Goal: Task Accomplishment & Management: Manage account settings

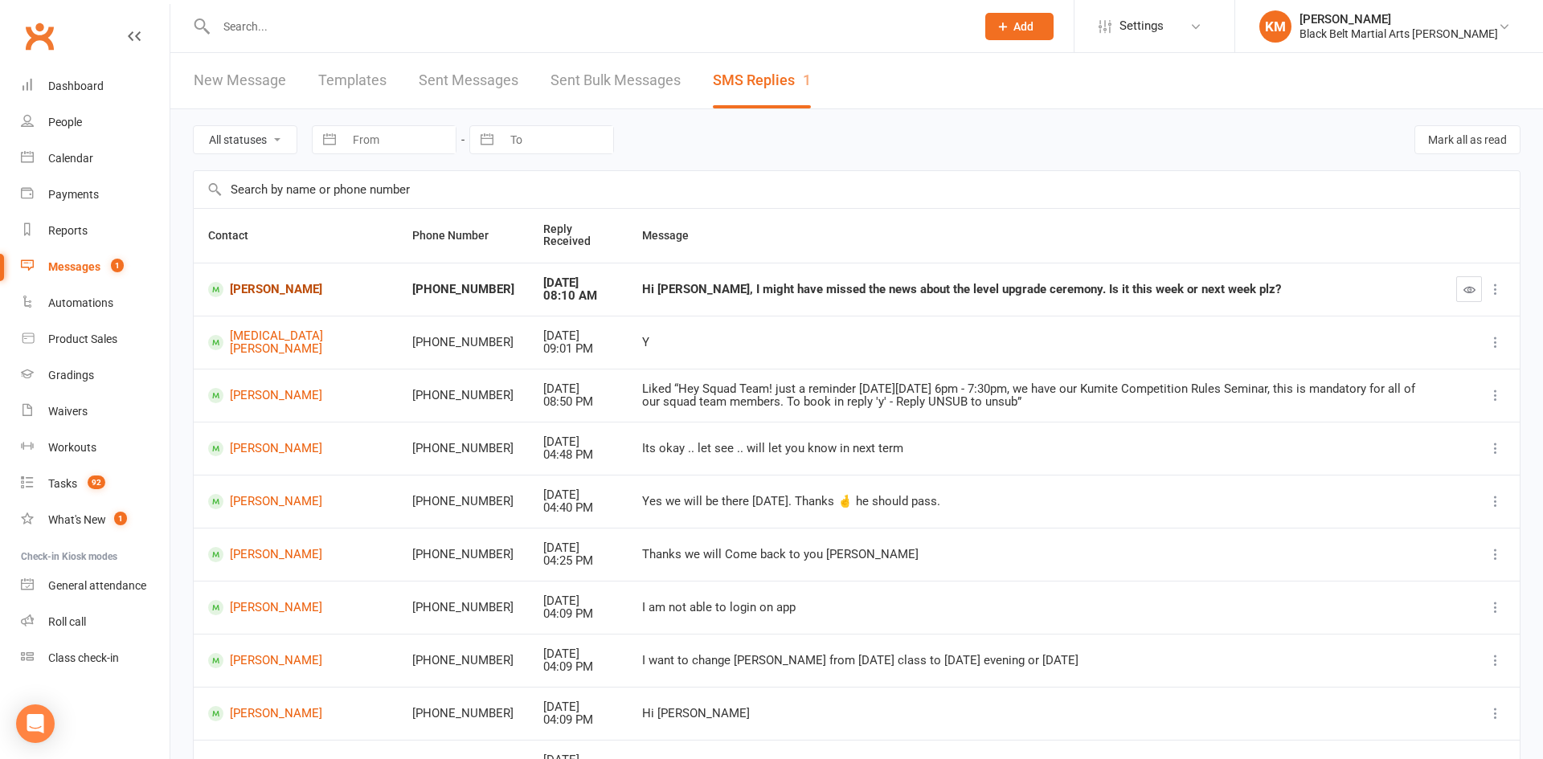
click at [258, 294] on link "Ryan Zhai" at bounding box center [295, 289] width 175 height 15
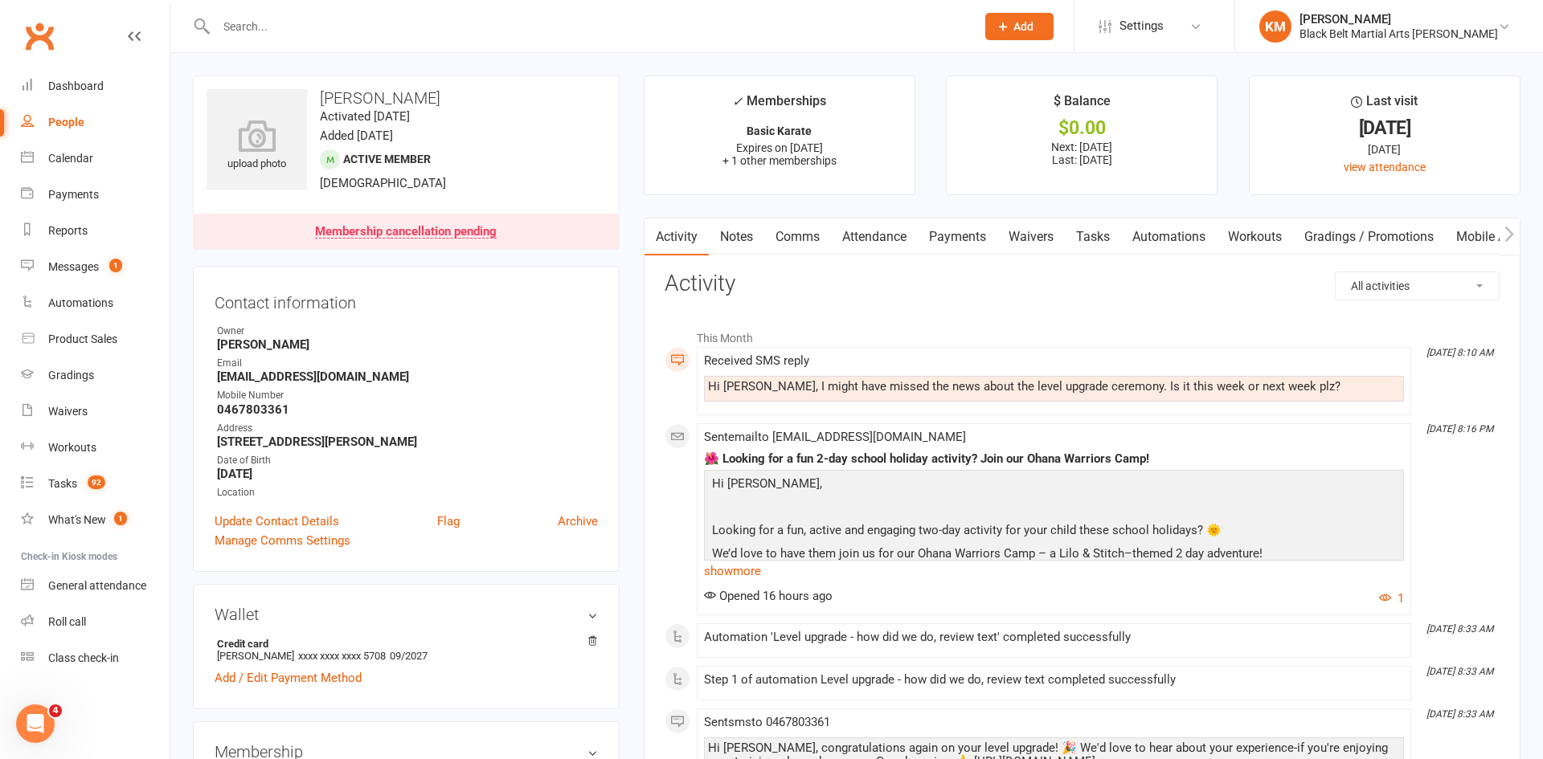
click at [785, 246] on link "Comms" at bounding box center [797, 237] width 67 height 37
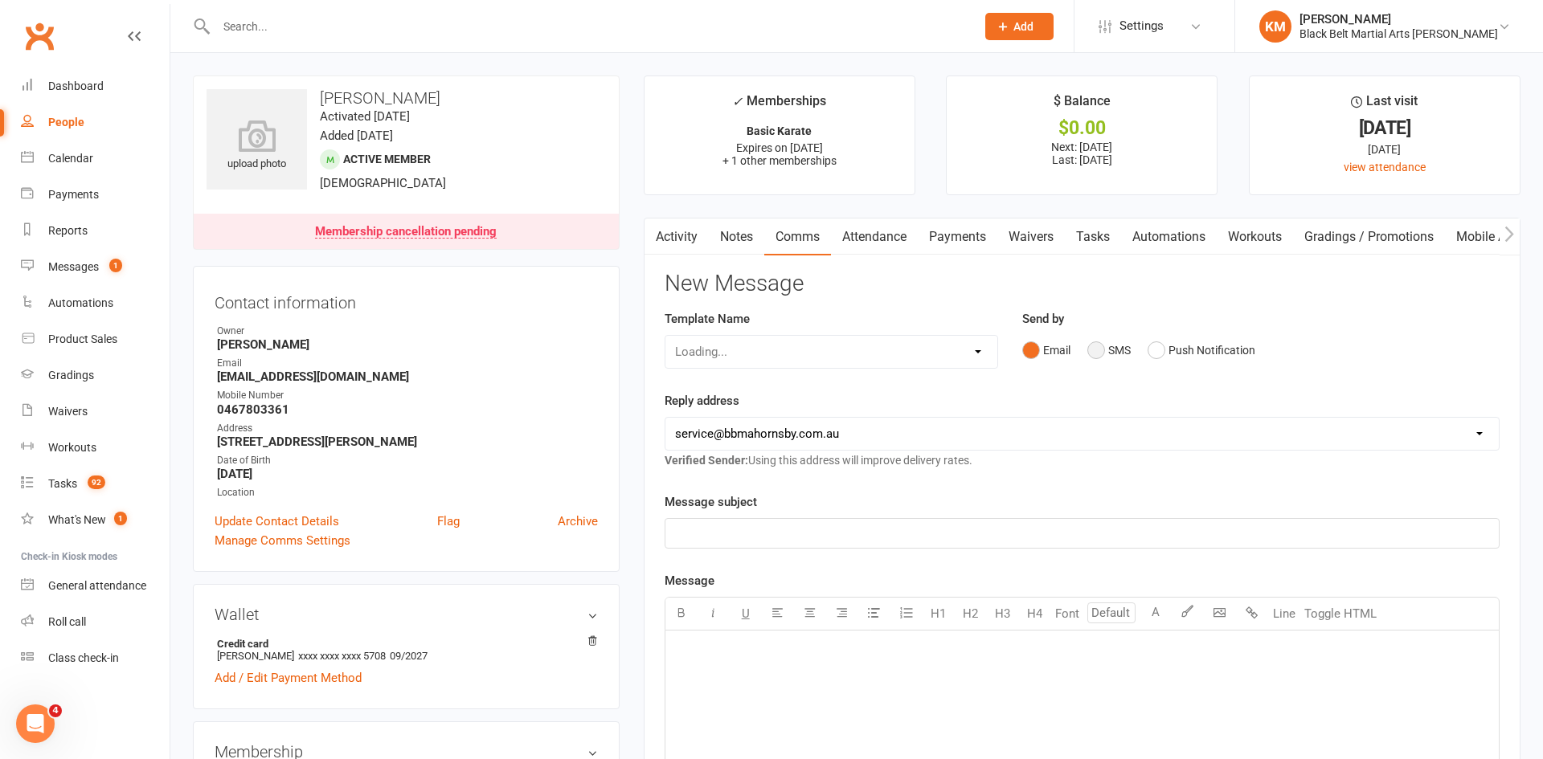
click at [1115, 350] on button "SMS" at bounding box center [1108, 350] width 43 height 31
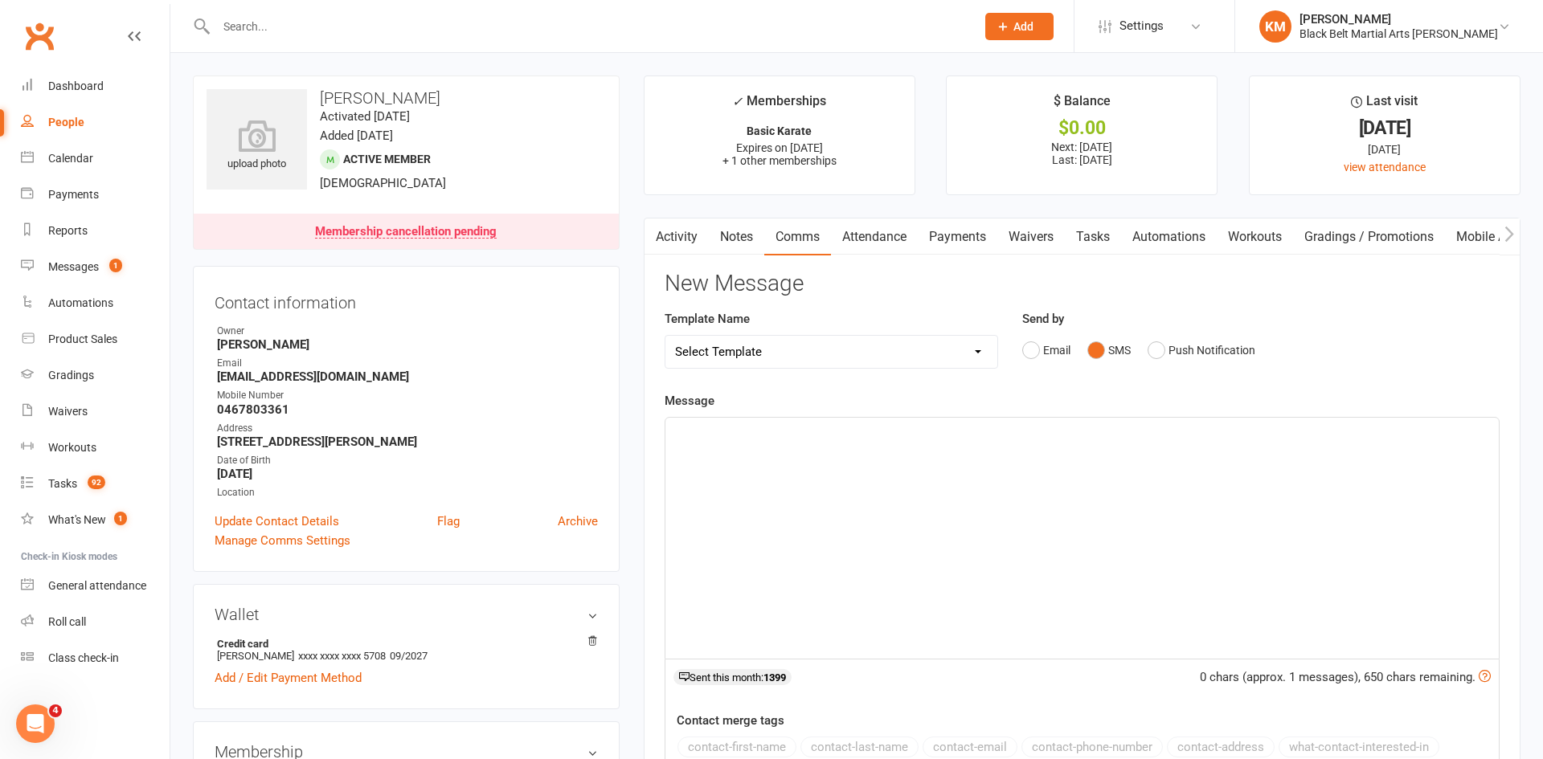
click at [1061, 439] on p "﻿" at bounding box center [1082, 432] width 814 height 19
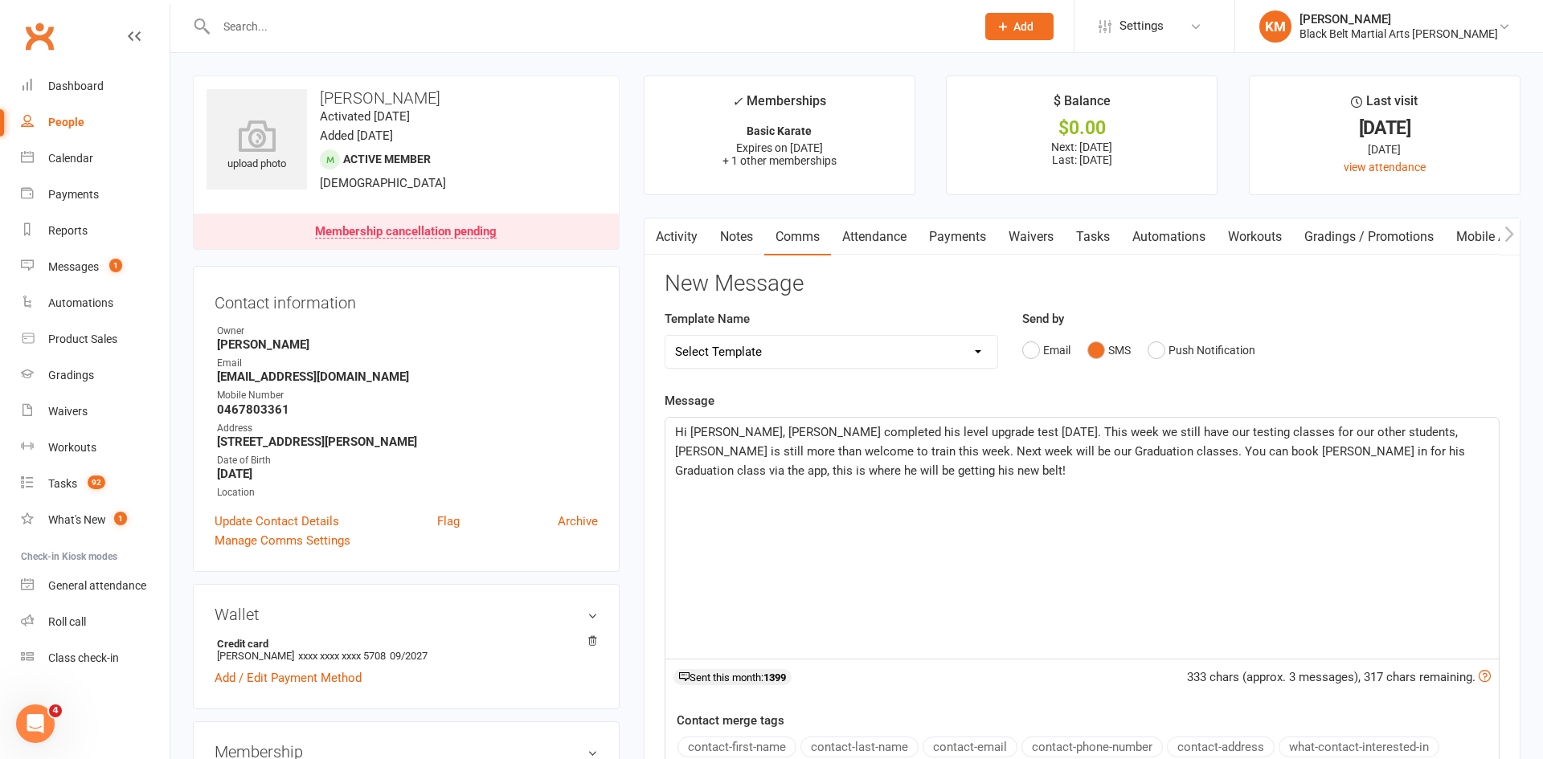
click at [1055, 468] on p "Hi Jim, Ryan completed his level upgrade test on Friday the 12th. This week we …" at bounding box center [1082, 452] width 814 height 58
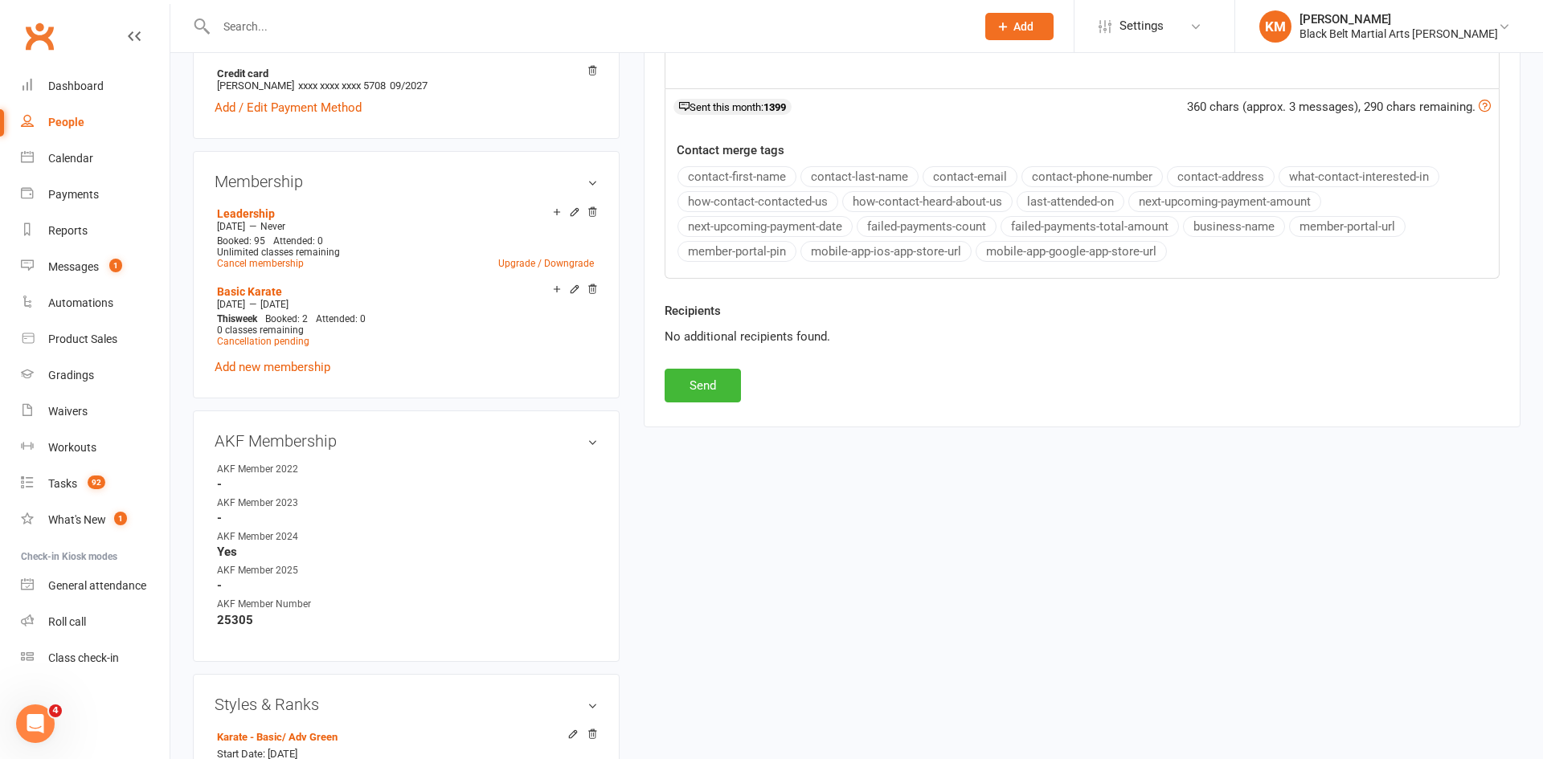
scroll to position [593, 0]
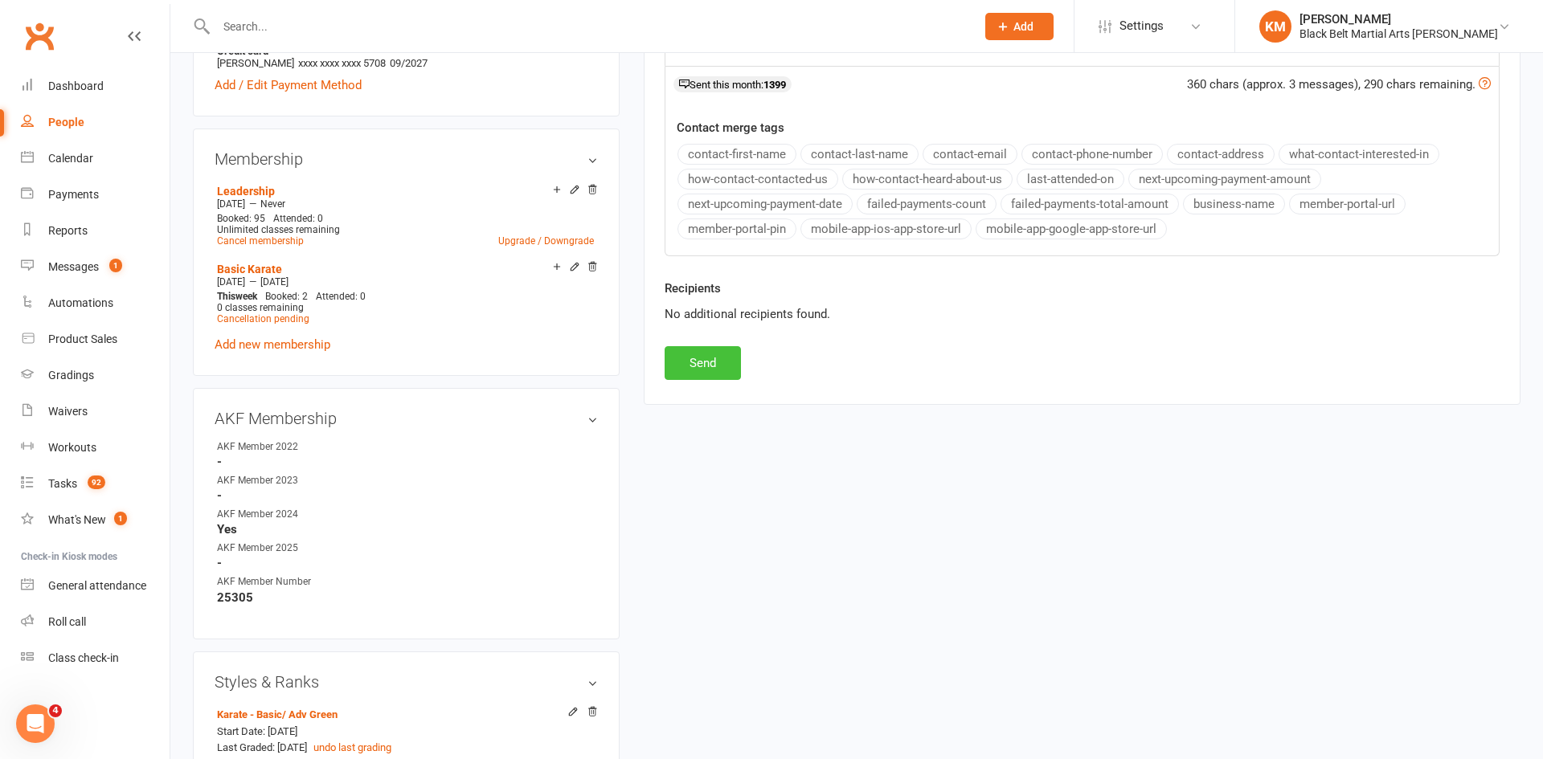
click at [679, 357] on button "Send" at bounding box center [703, 363] width 76 height 34
click at [43, 268] on link "Messages 1" at bounding box center [95, 267] width 149 height 36
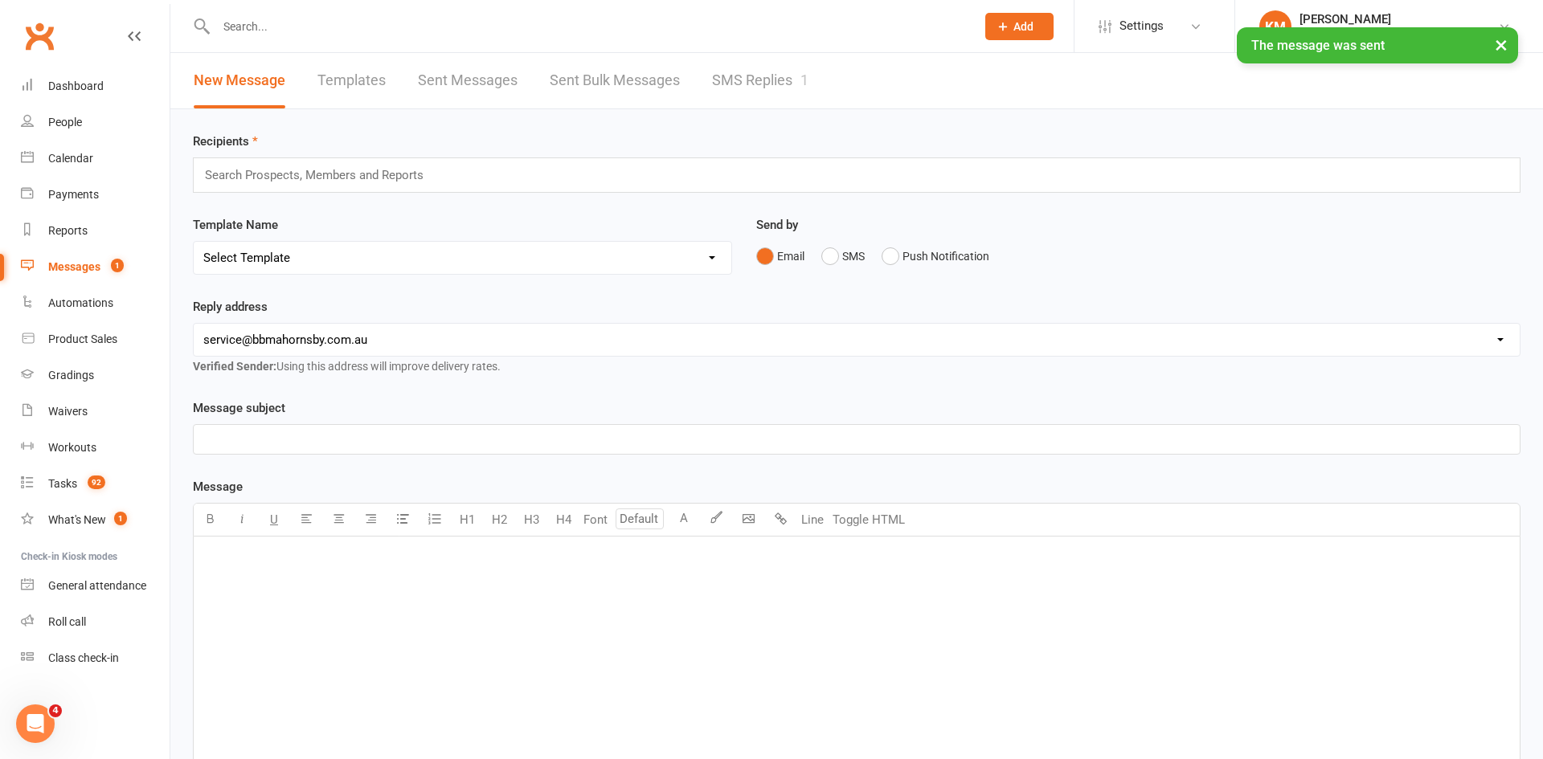
click at [750, 89] on link "SMS Replies 1" at bounding box center [760, 80] width 96 height 55
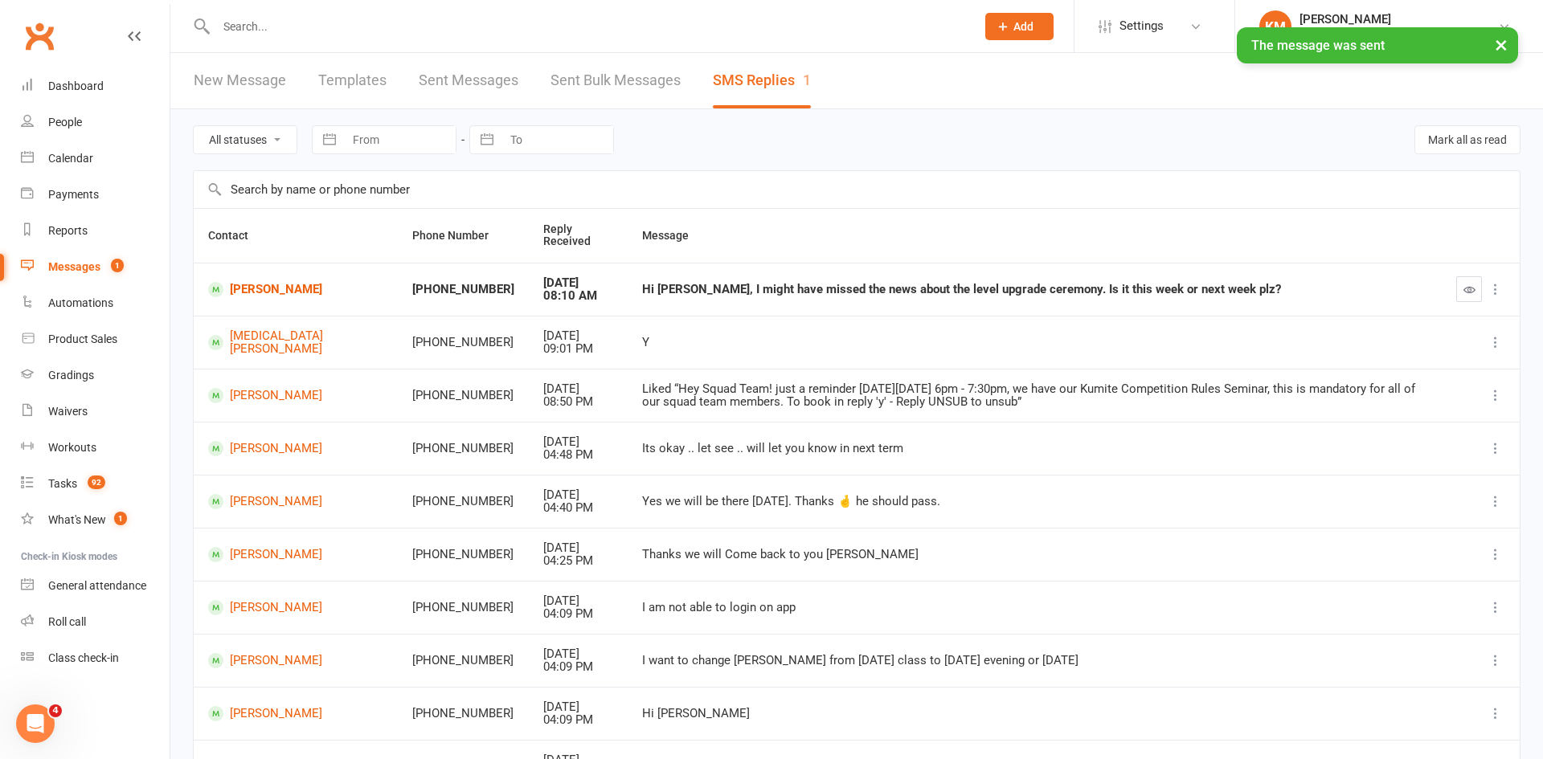
click at [1459, 287] on button "button" at bounding box center [1469, 289] width 26 height 26
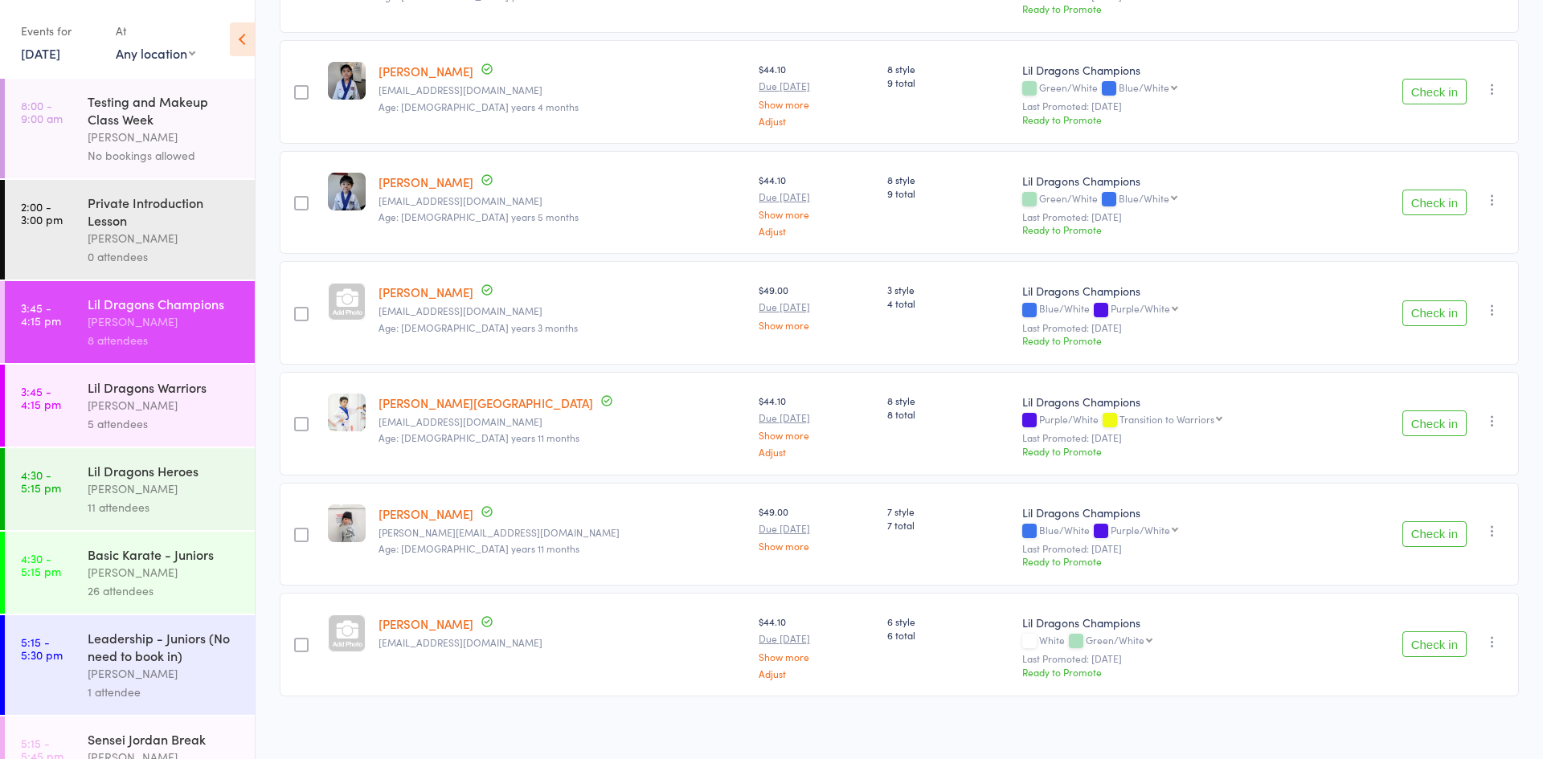
scroll to position [457, 0]
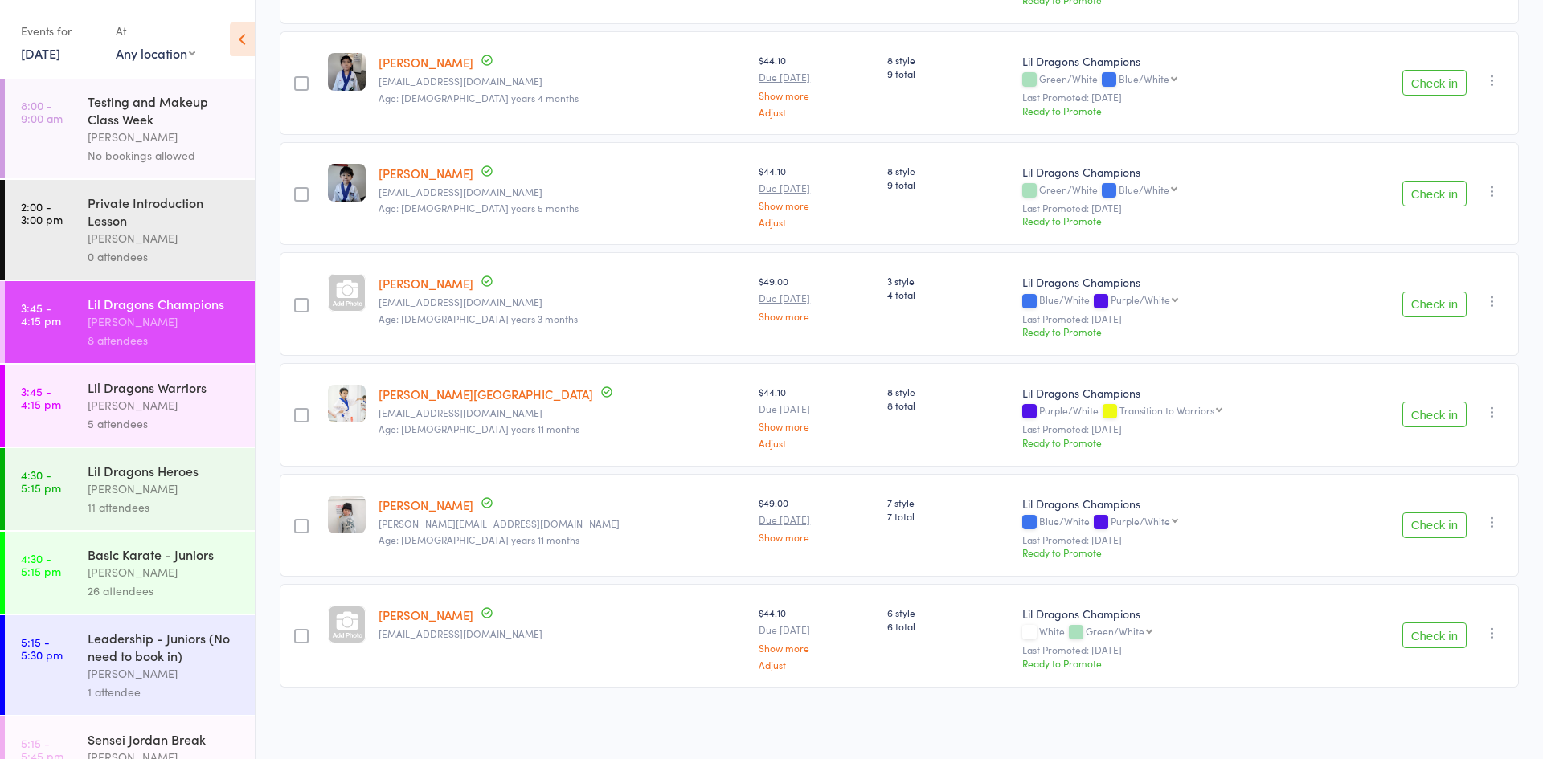
click at [233, 404] on div "[PERSON_NAME]" at bounding box center [164, 405] width 153 height 18
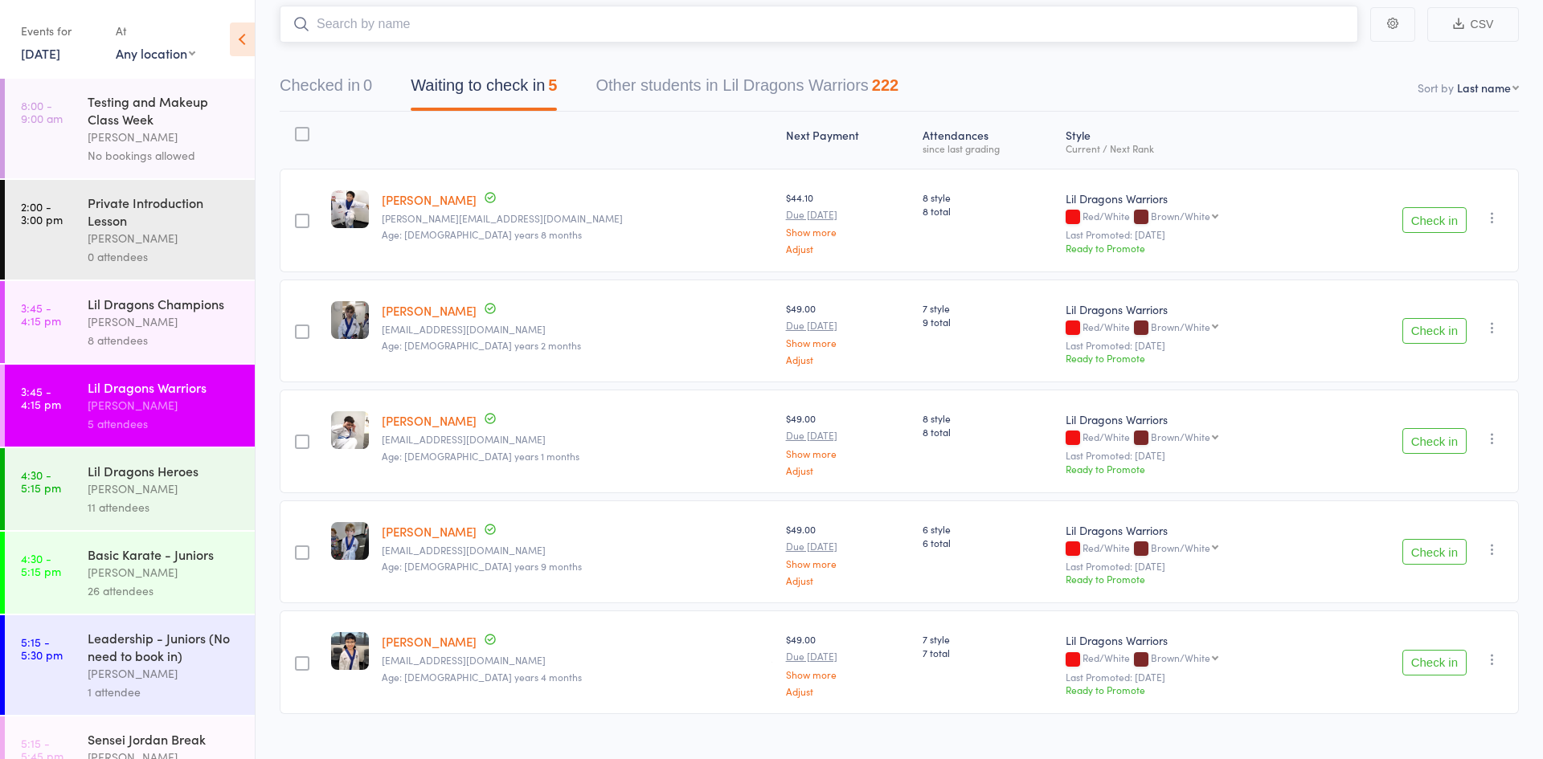
scroll to position [104, 0]
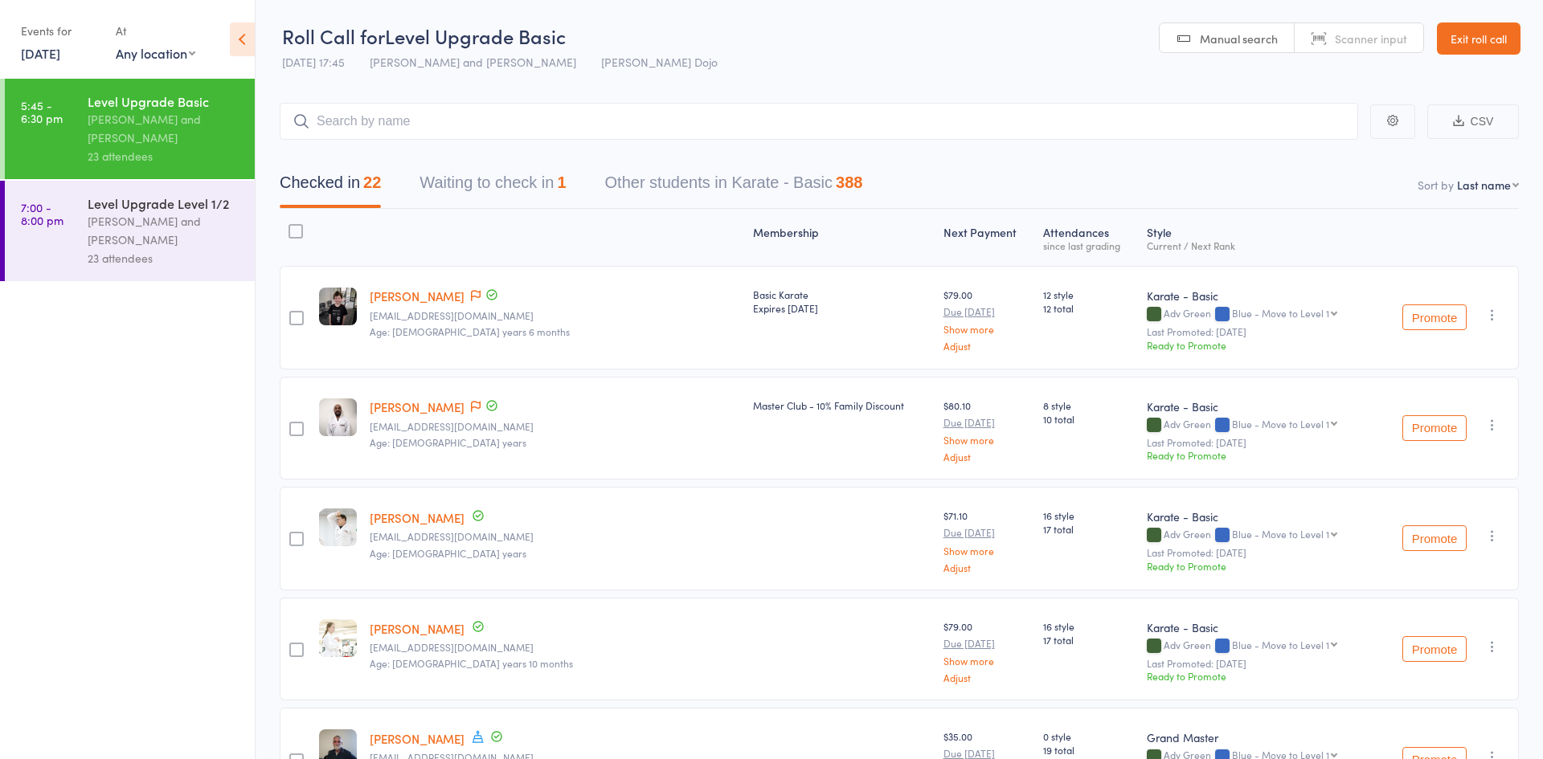
click at [1500, 48] on link "Exit roll call" at bounding box center [1479, 38] width 84 height 32
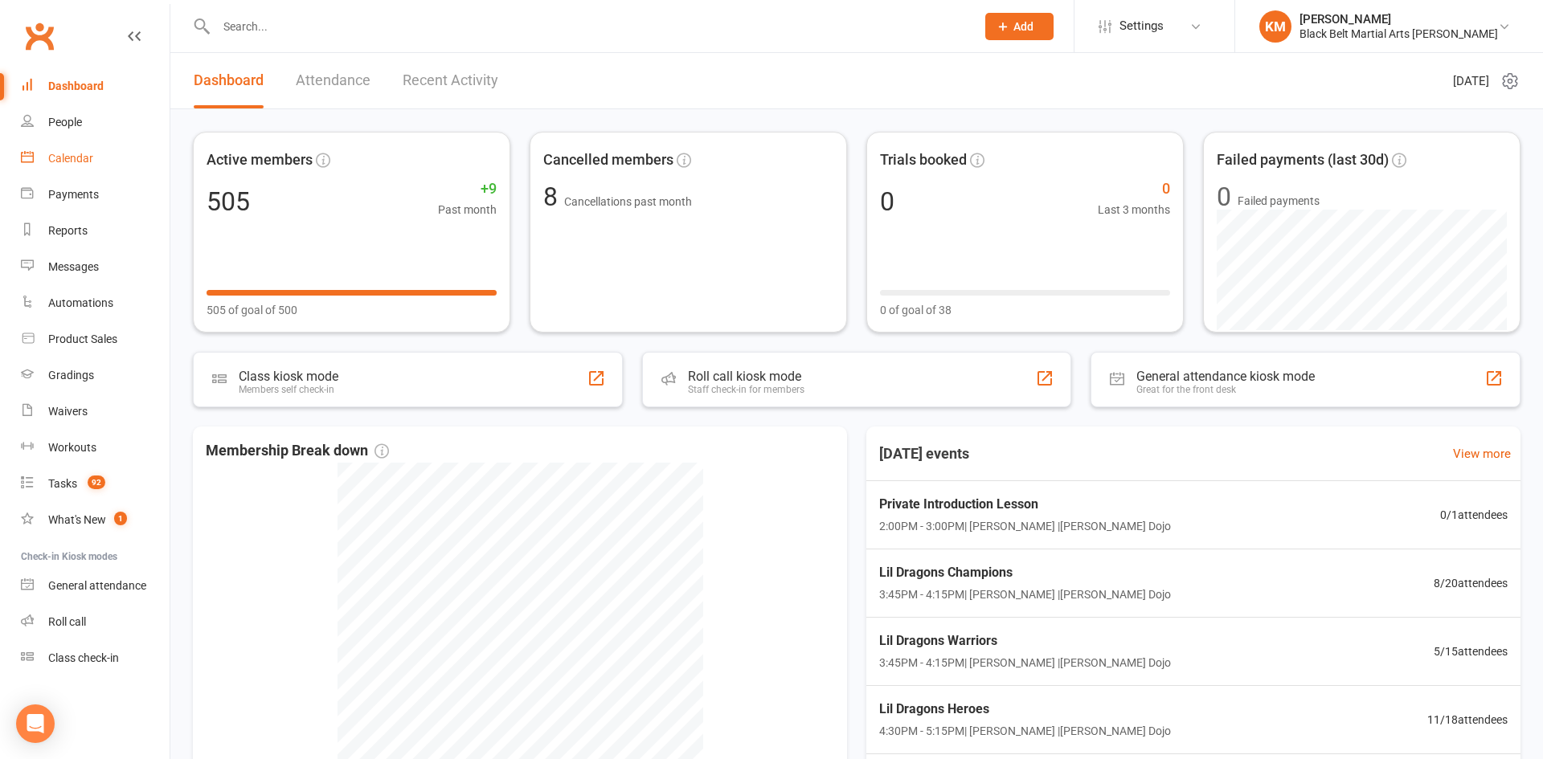
click at [100, 153] on link "Calendar" at bounding box center [95, 159] width 149 height 36
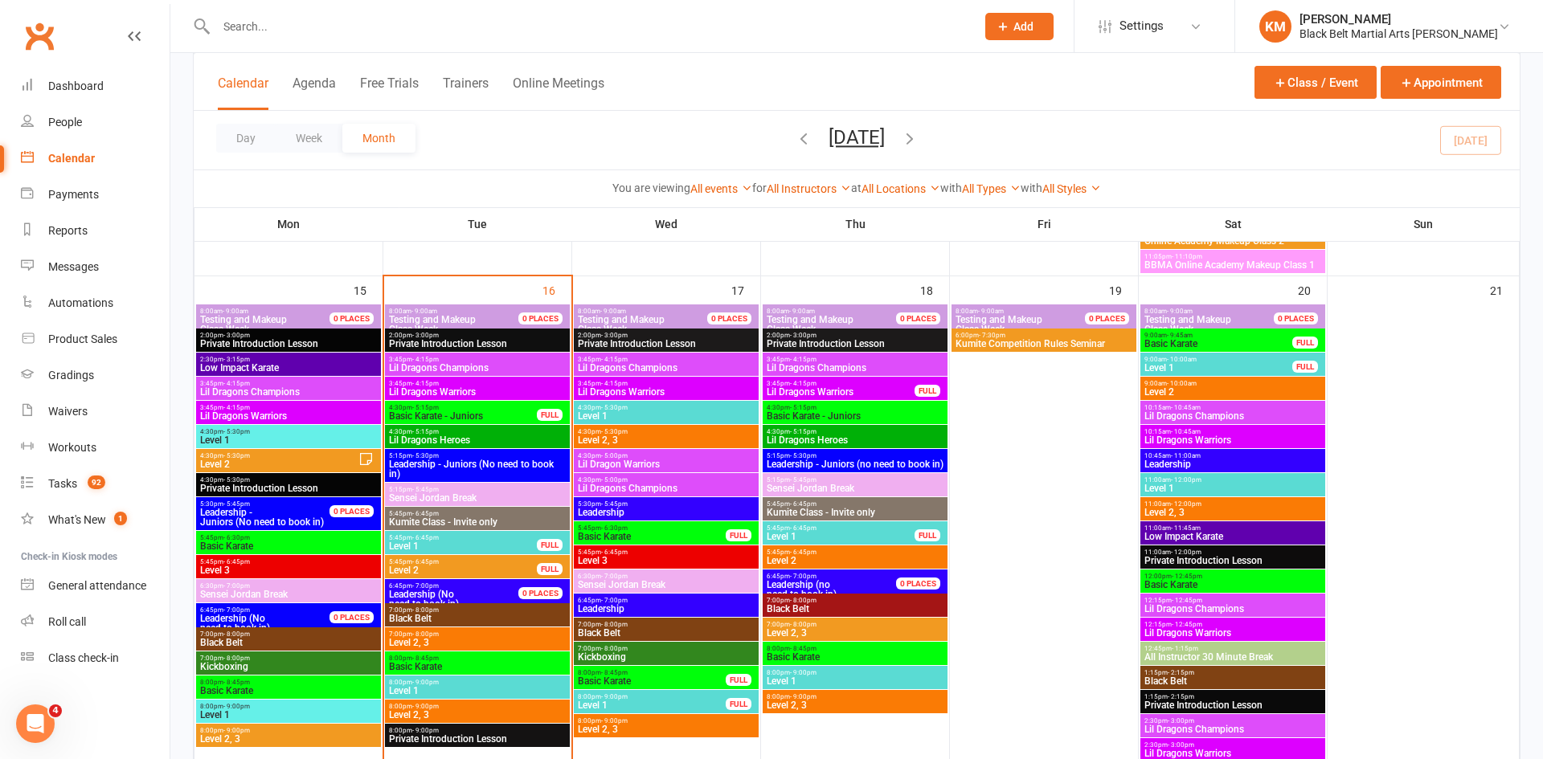
scroll to position [1519, 0]
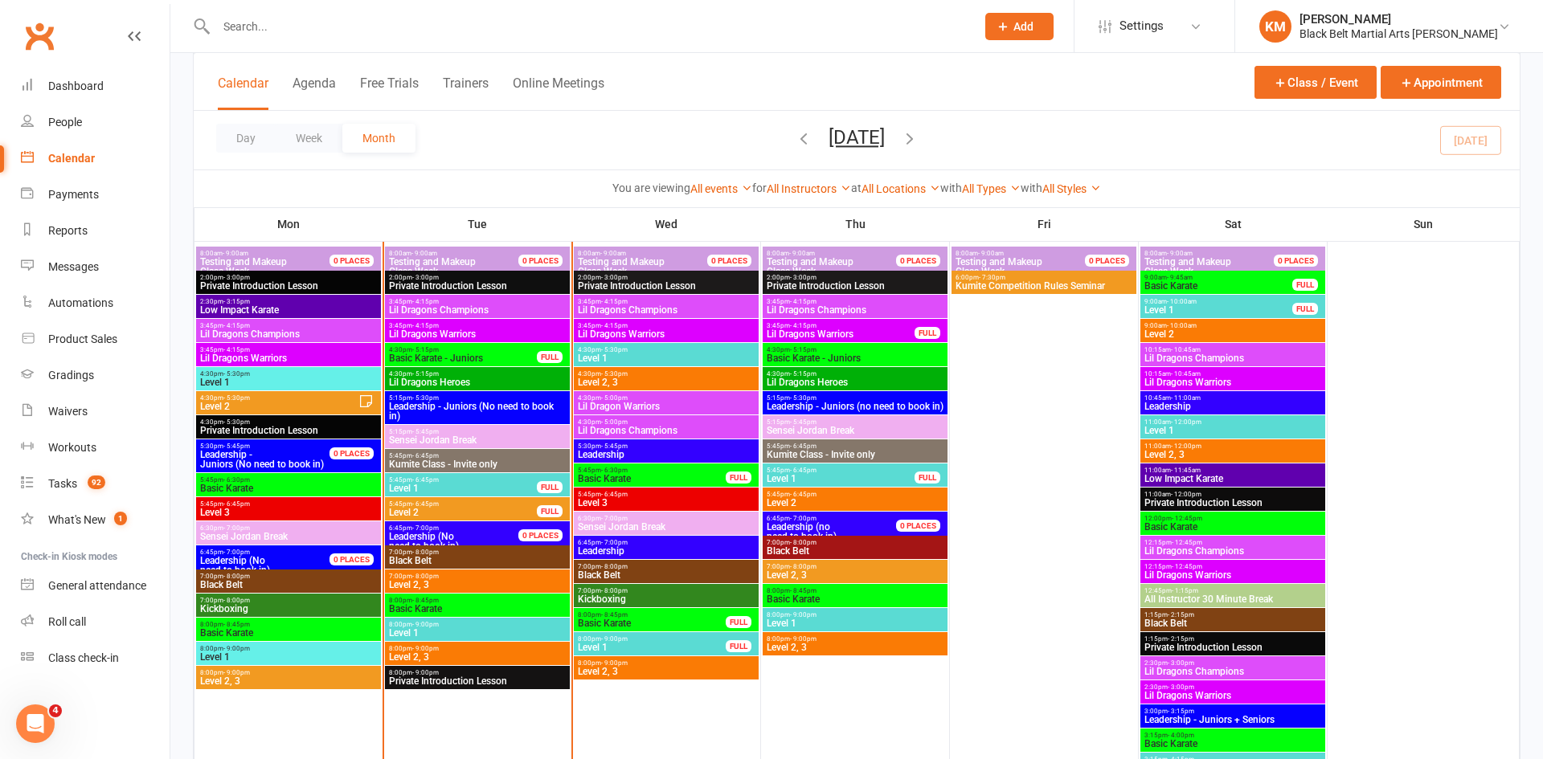
click at [645, 305] on span "Lil Dragons Champions" at bounding box center [666, 310] width 178 height 10
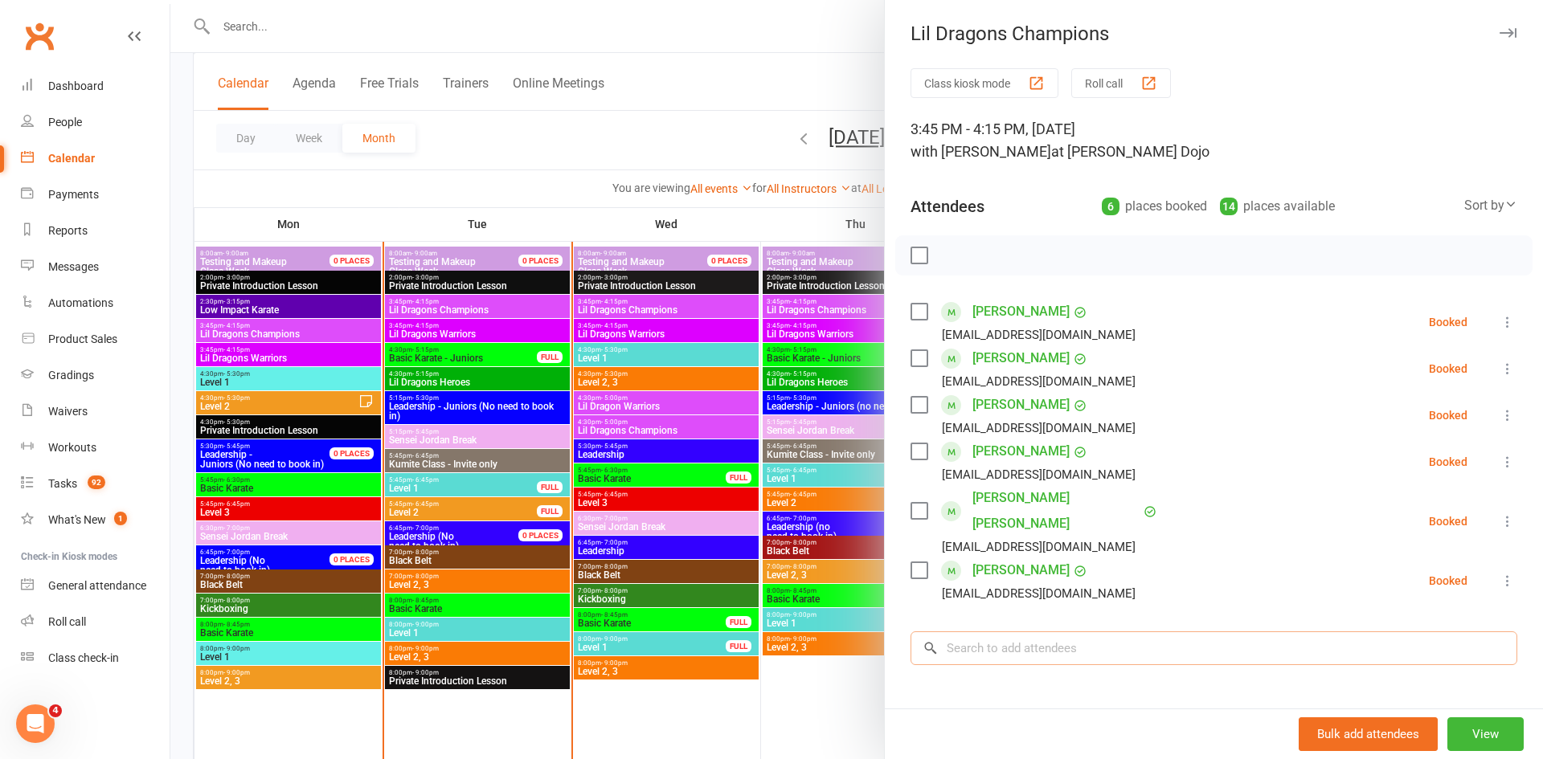
click at [1007, 632] on input "search" at bounding box center [1213, 649] width 607 height 34
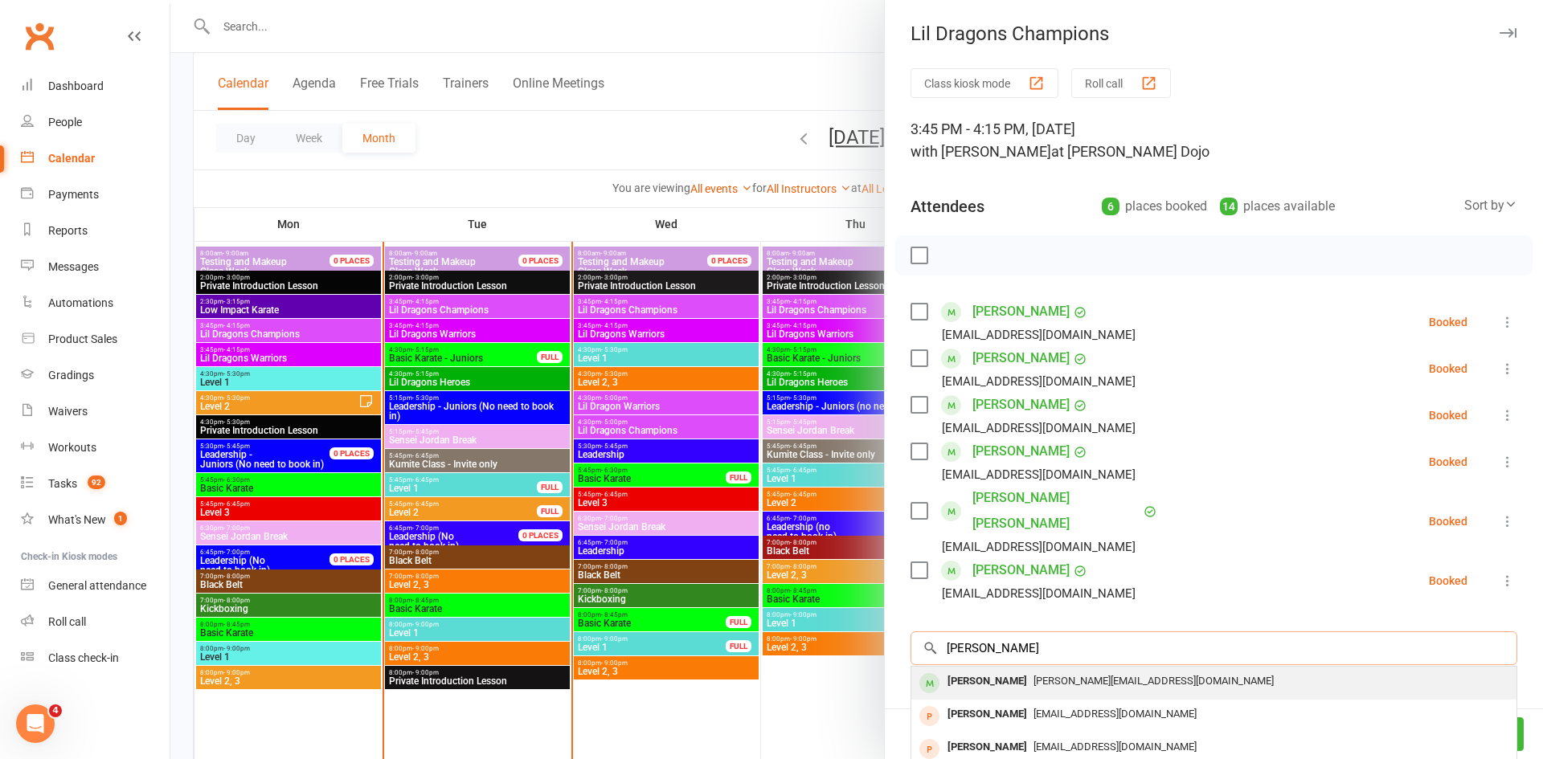
type input "hailey lam"
click at [986, 670] on div "Hailey Lam" at bounding box center [987, 681] width 92 height 23
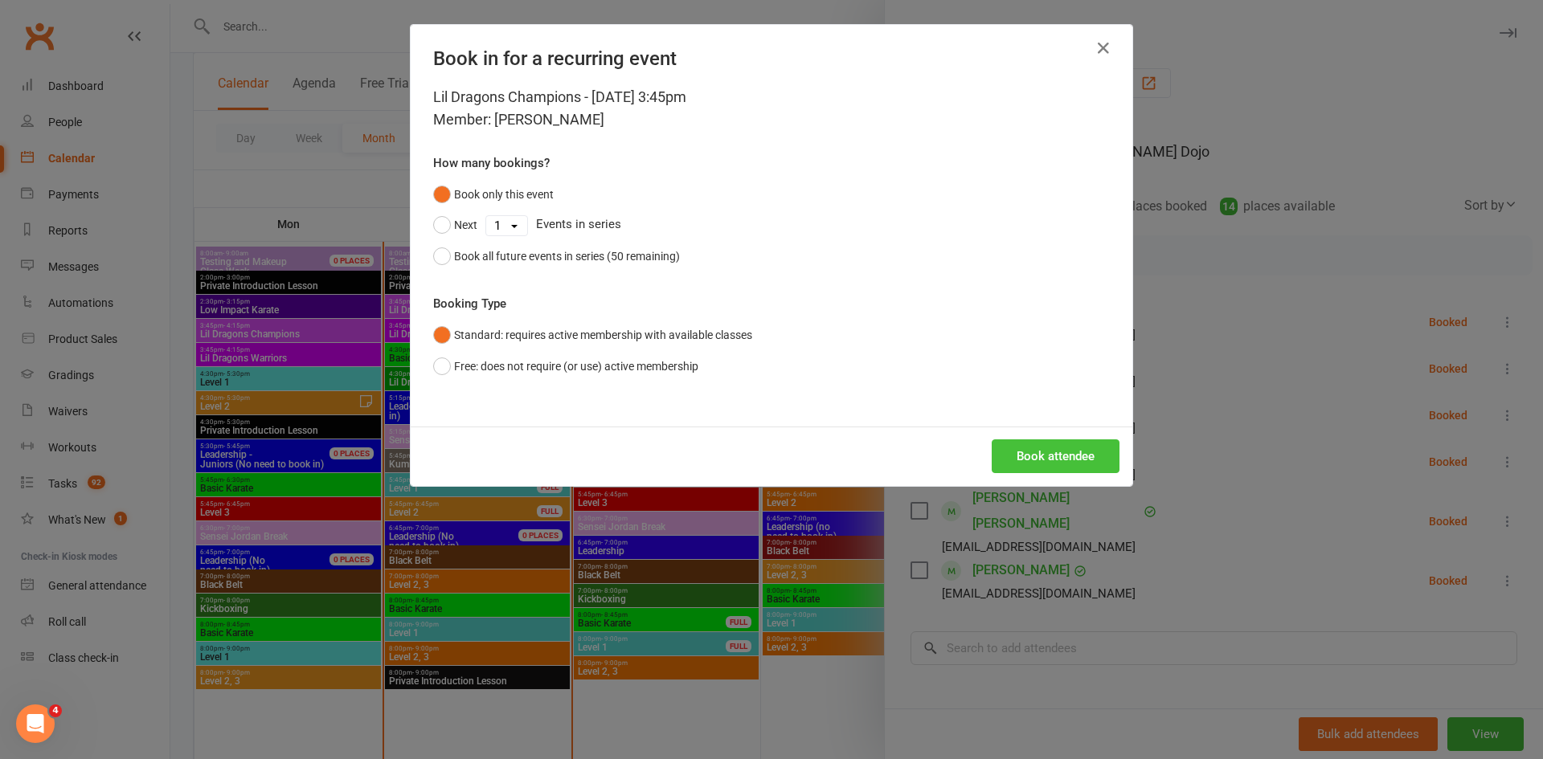
click at [1012, 447] on button "Book attendee" at bounding box center [1056, 457] width 128 height 34
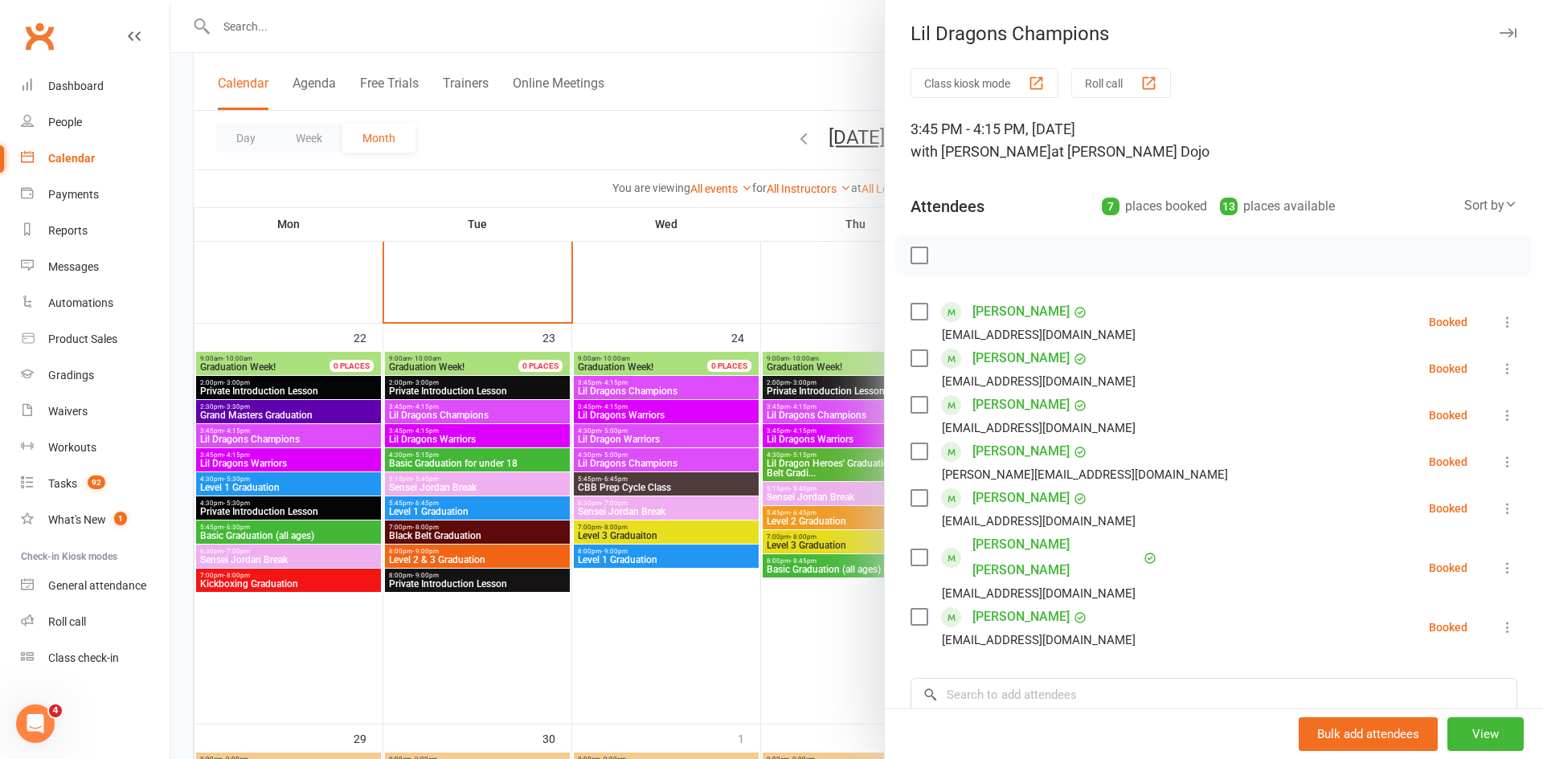
scroll to position [2103, 0]
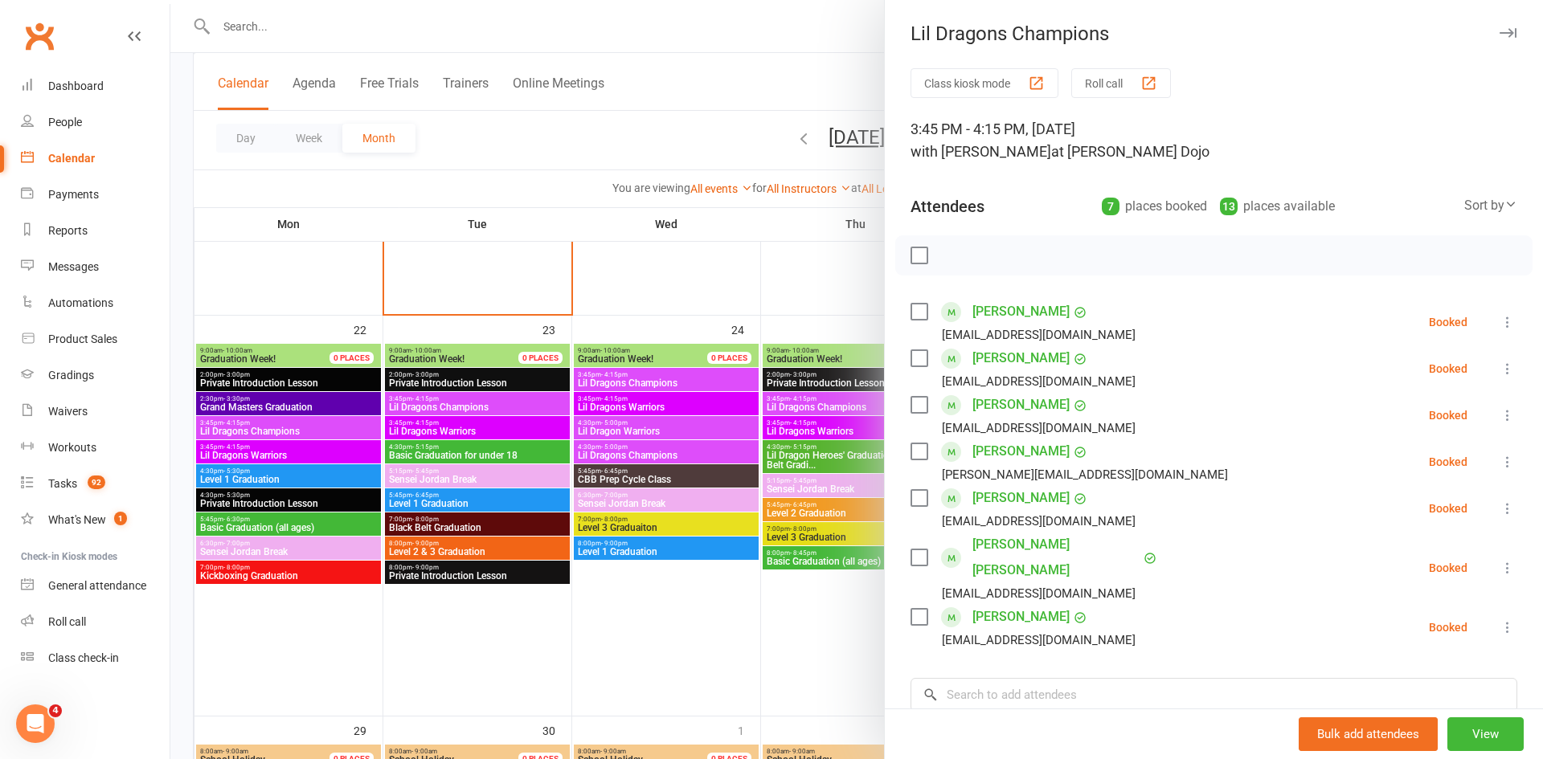
click at [271, 485] on div at bounding box center [856, 379] width 1372 height 759
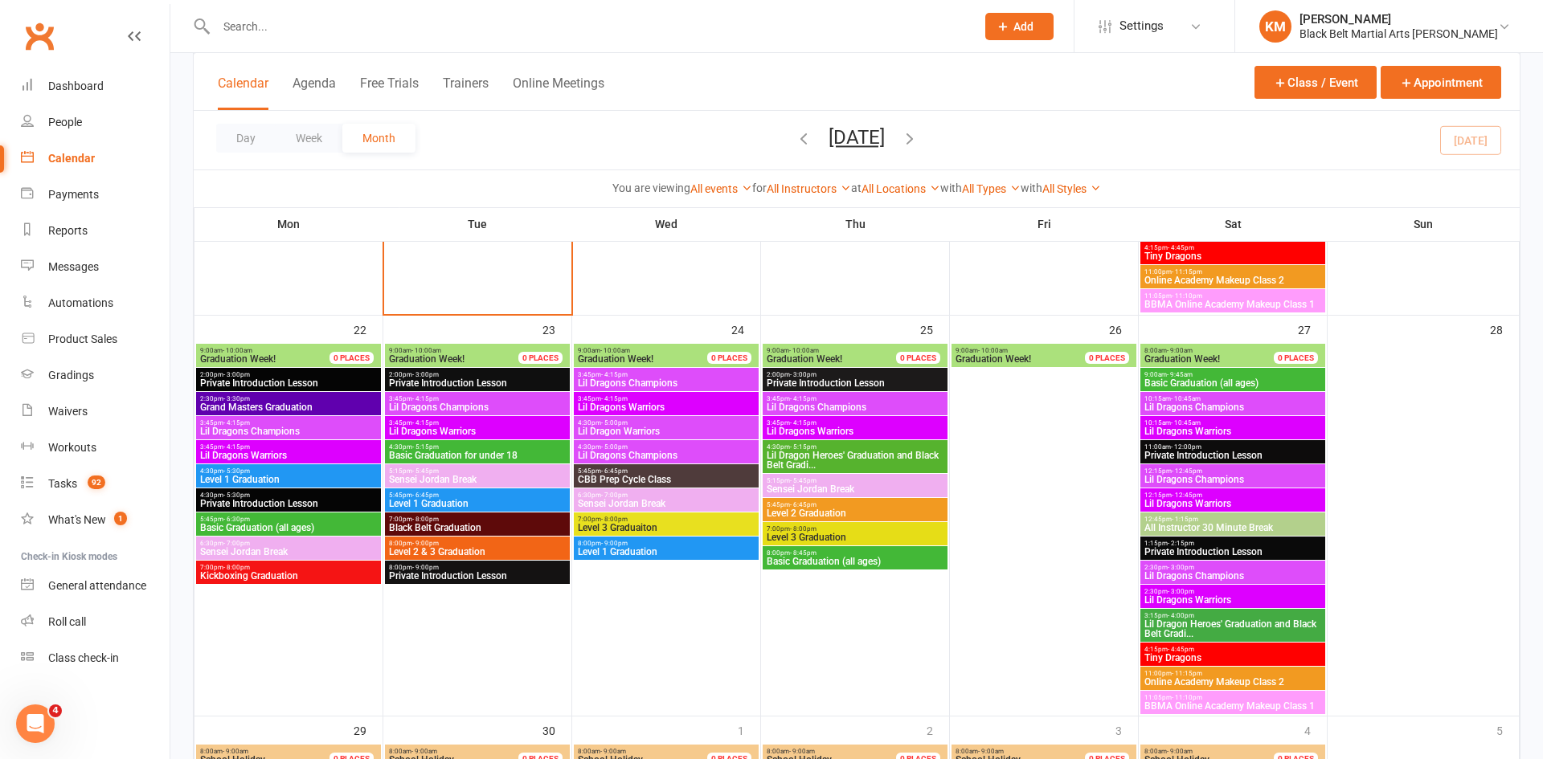
click at [268, 472] on span "4:30pm - 5:30pm" at bounding box center [288, 471] width 178 height 7
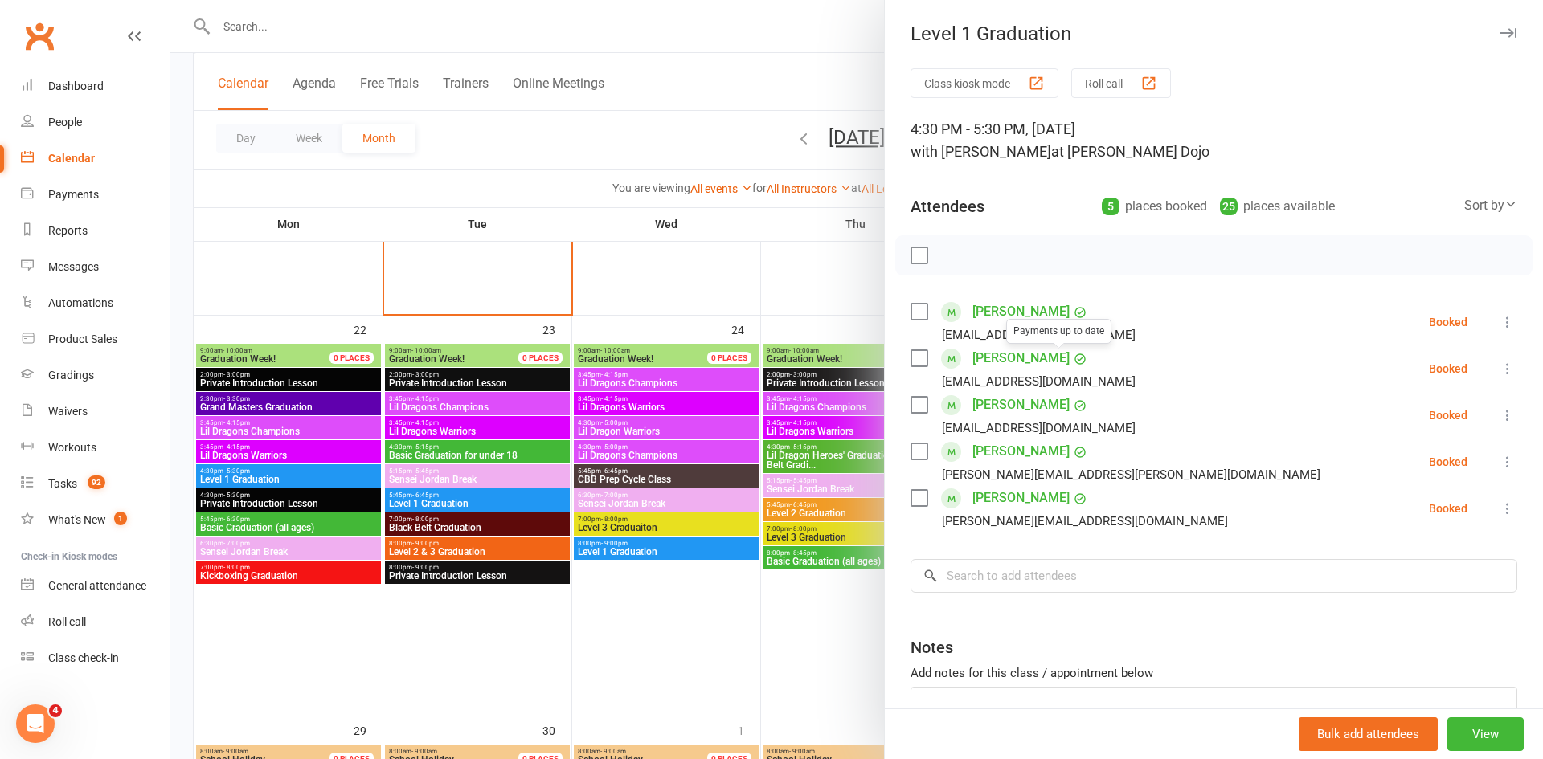
click at [1029, 357] on link "Liam Emmett" at bounding box center [1020, 359] width 97 height 26
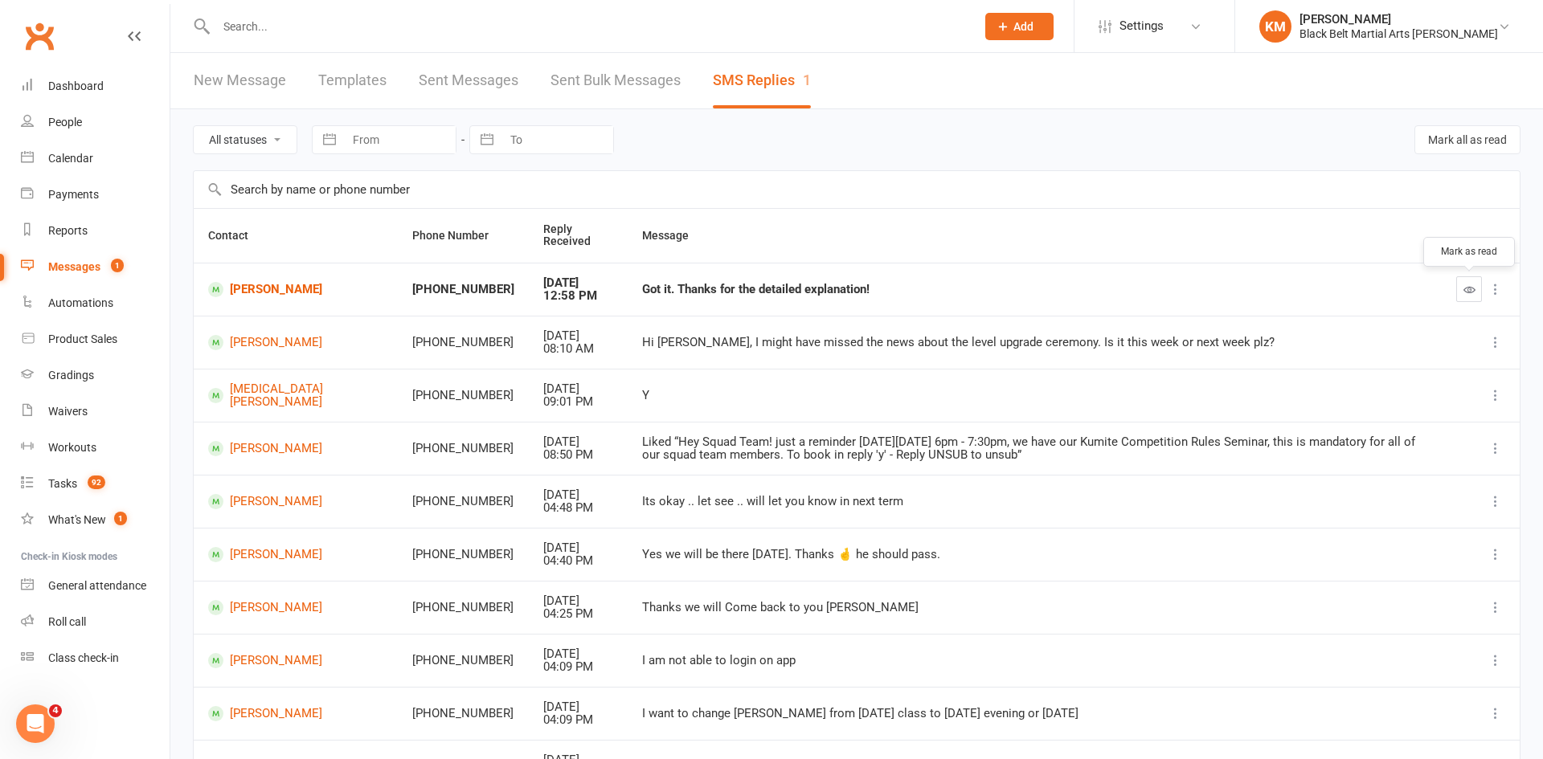
click at [1461, 297] on button "button" at bounding box center [1469, 289] width 26 height 26
click at [76, 153] on div "Calendar" at bounding box center [70, 158] width 45 height 13
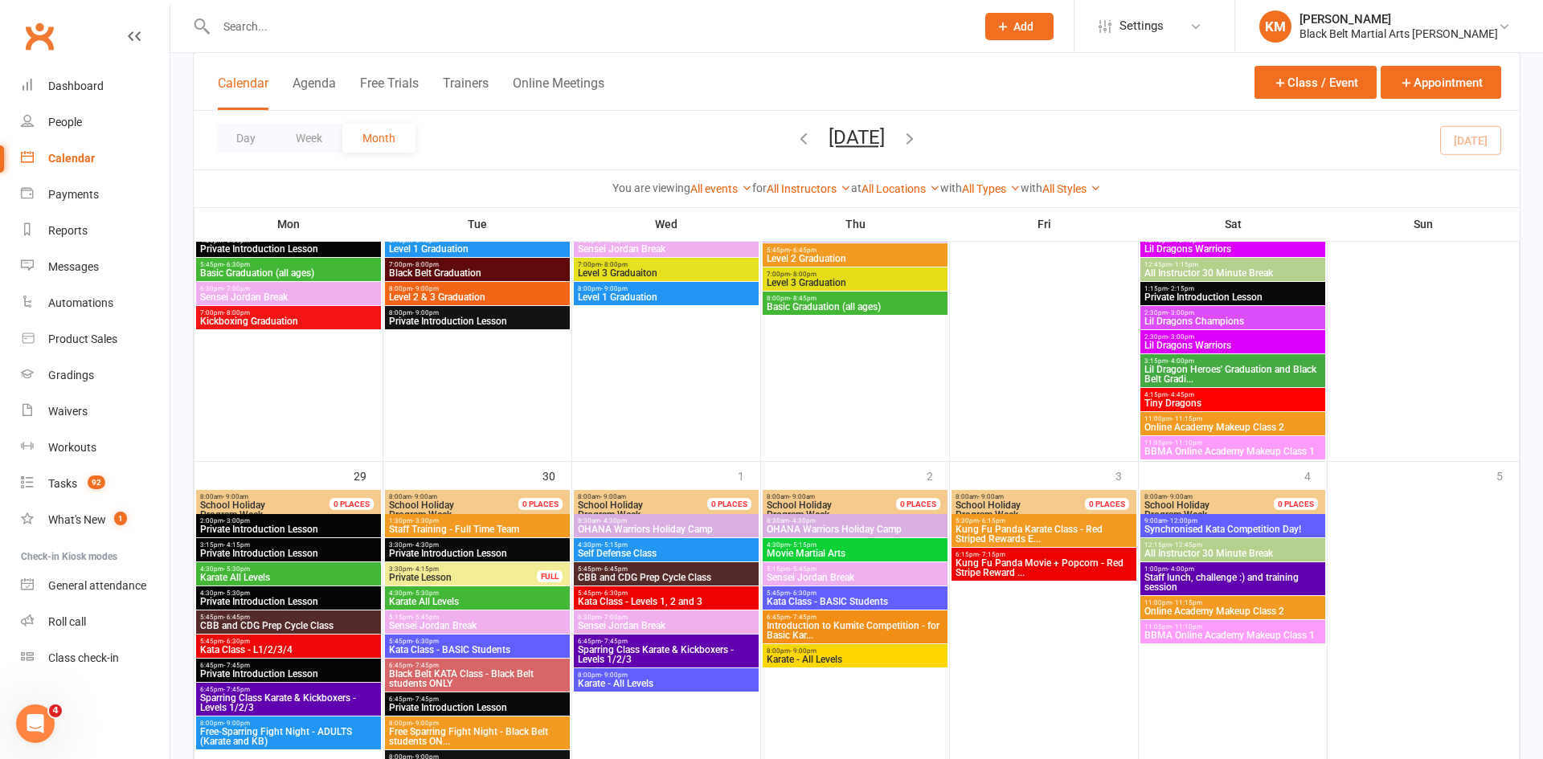
scroll to position [2359, 0]
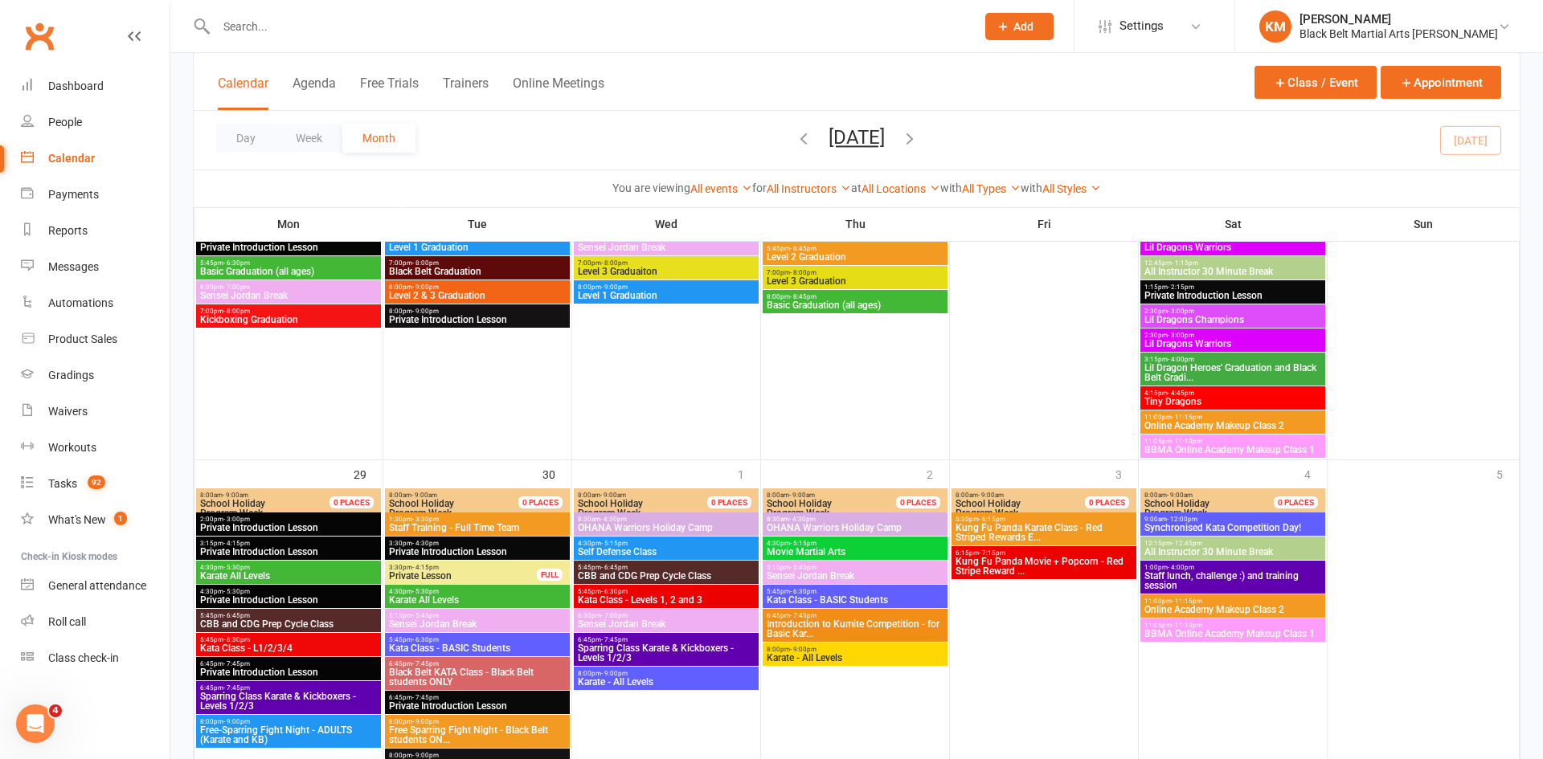
click at [1023, 534] on span "Kung Fu Panda Karate Class - Red Striped Rewards E..." at bounding box center [1044, 532] width 178 height 19
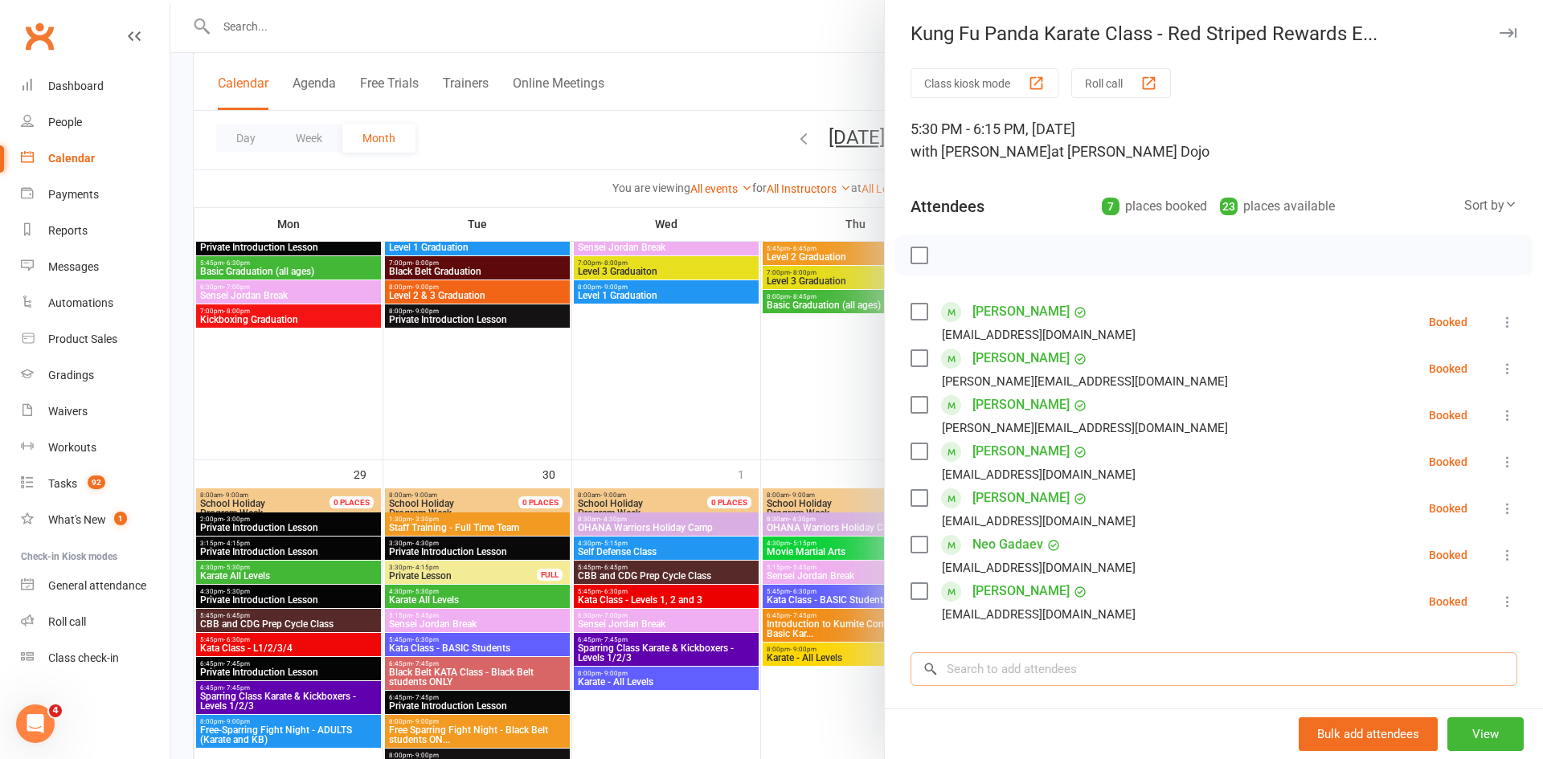
click at [1091, 679] on input "search" at bounding box center [1213, 669] width 607 height 34
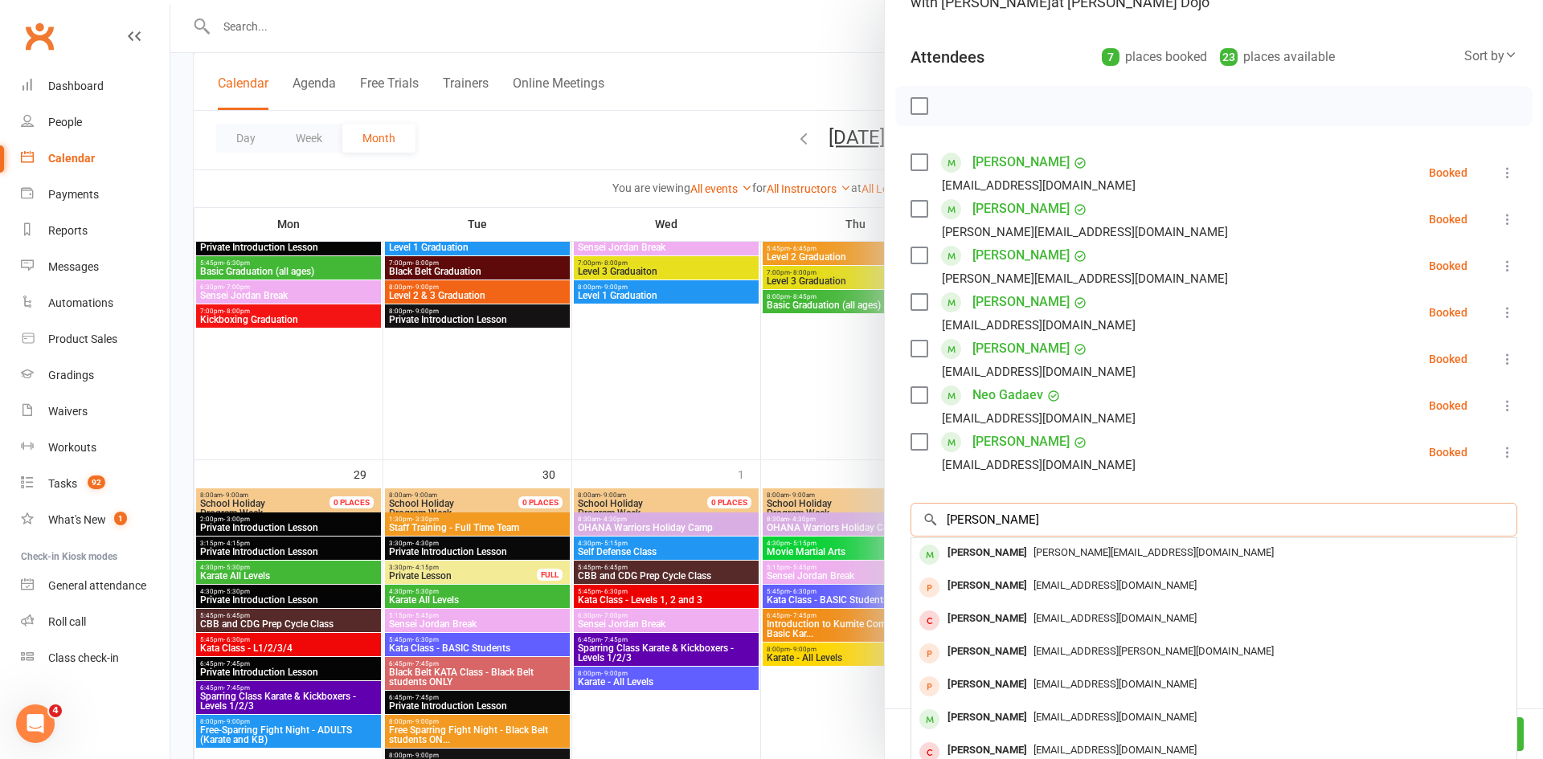
scroll to position [205, 0]
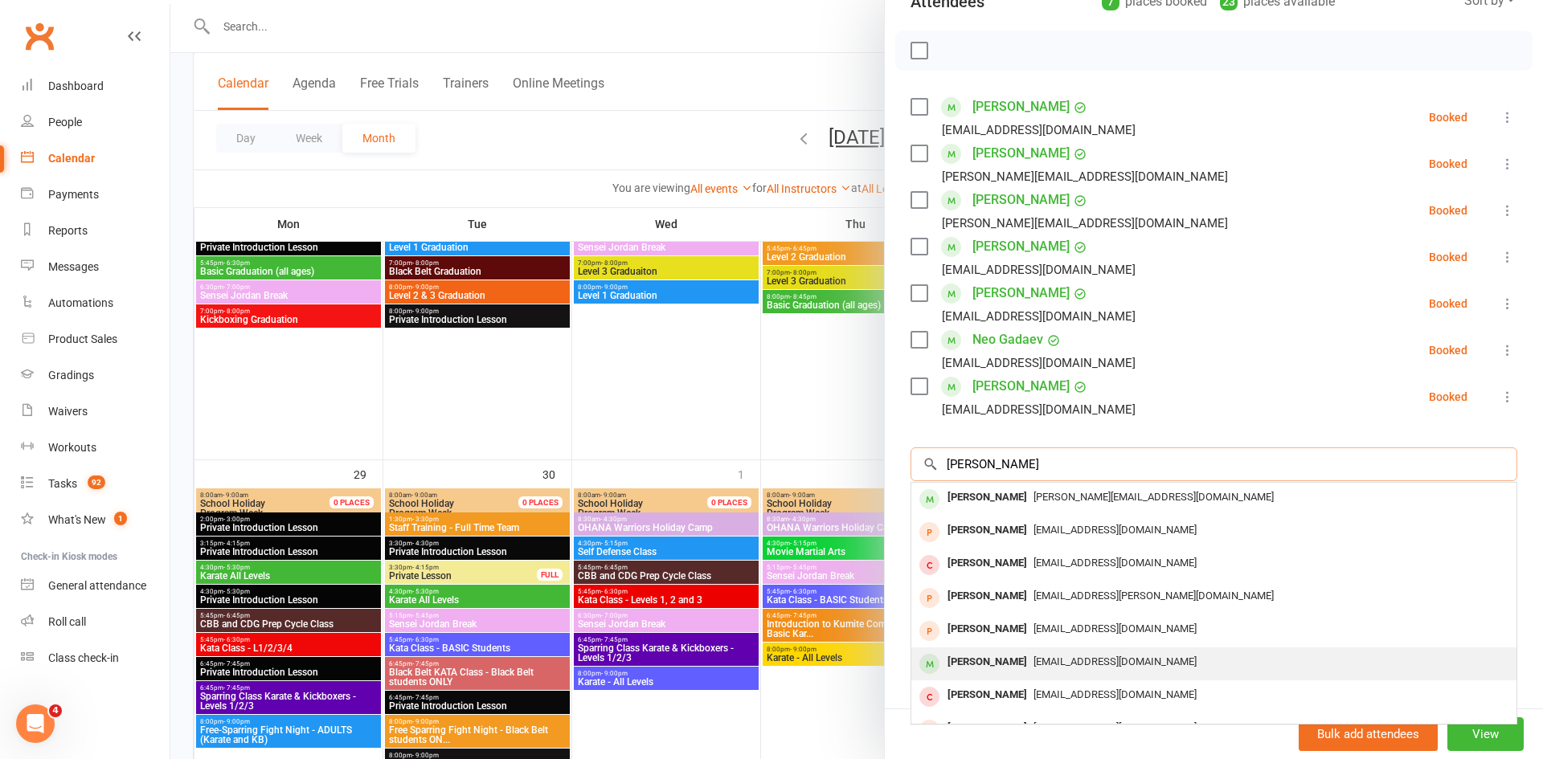
type input "neil"
click at [1035, 664] on span "s.gopalan009@gmail.com" at bounding box center [1114, 662] width 163 height 12
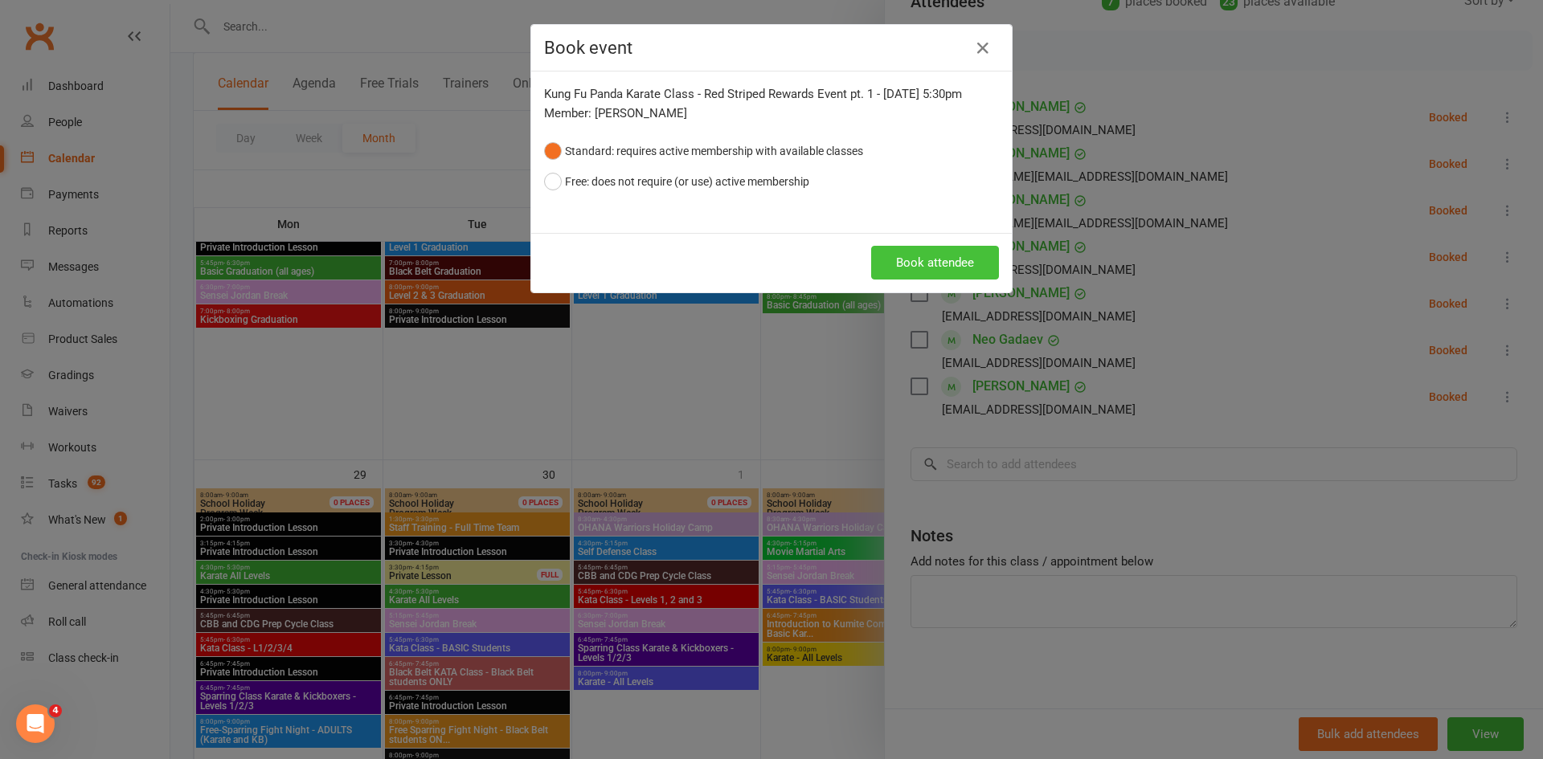
click at [922, 252] on button "Book attendee" at bounding box center [935, 263] width 128 height 34
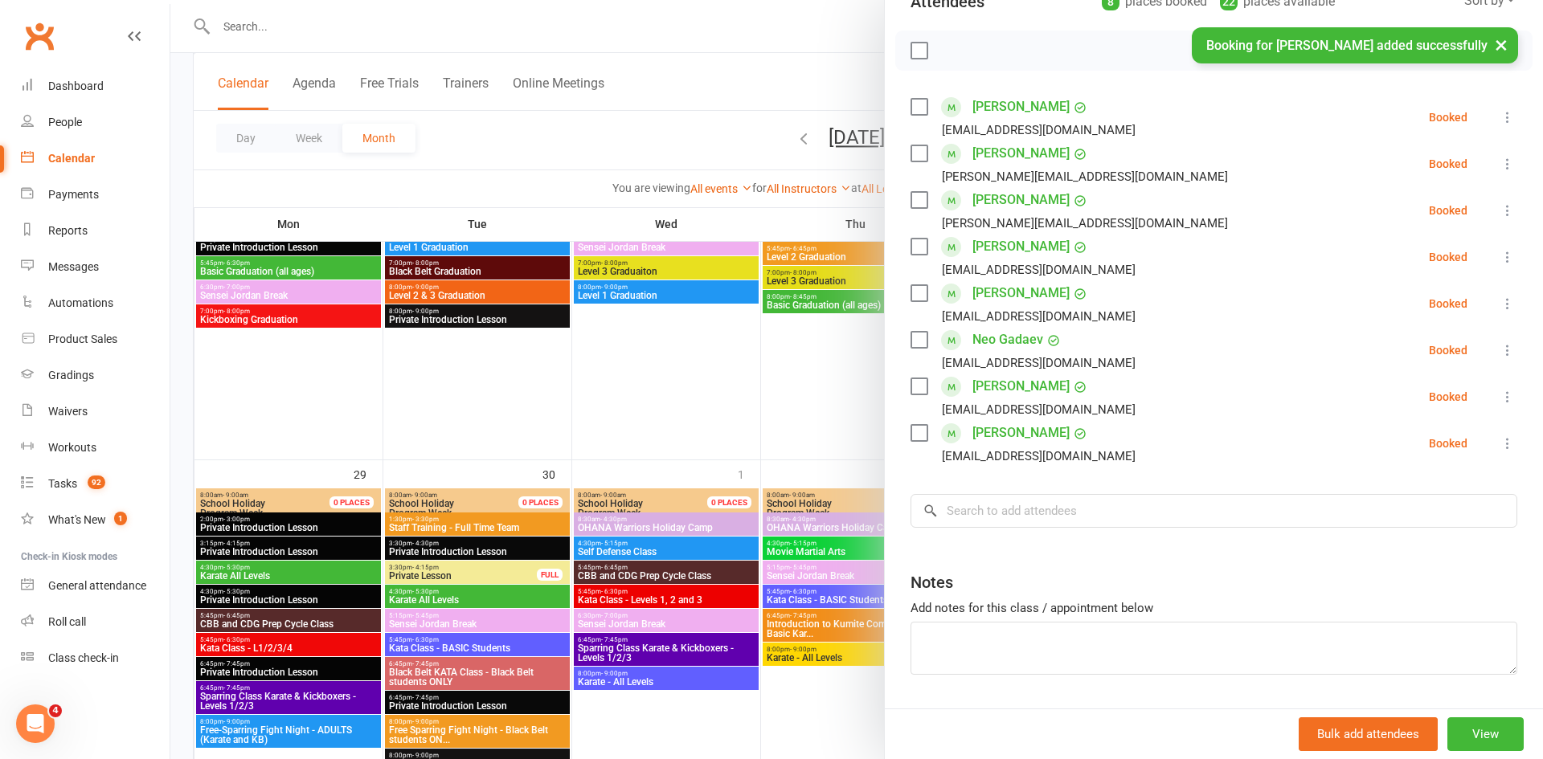
click at [820, 27] on div "× Booking for Neil Sudarshan added successfully" at bounding box center [761, 27] width 1522 height 0
click at [813, 27] on div "× Booking for Neil Sudarshan added successfully" at bounding box center [761, 27] width 1522 height 0
click at [814, 27] on div "× Booking for Neil Sudarshan added successfully" at bounding box center [761, 27] width 1522 height 0
click at [815, 87] on div at bounding box center [856, 379] width 1372 height 759
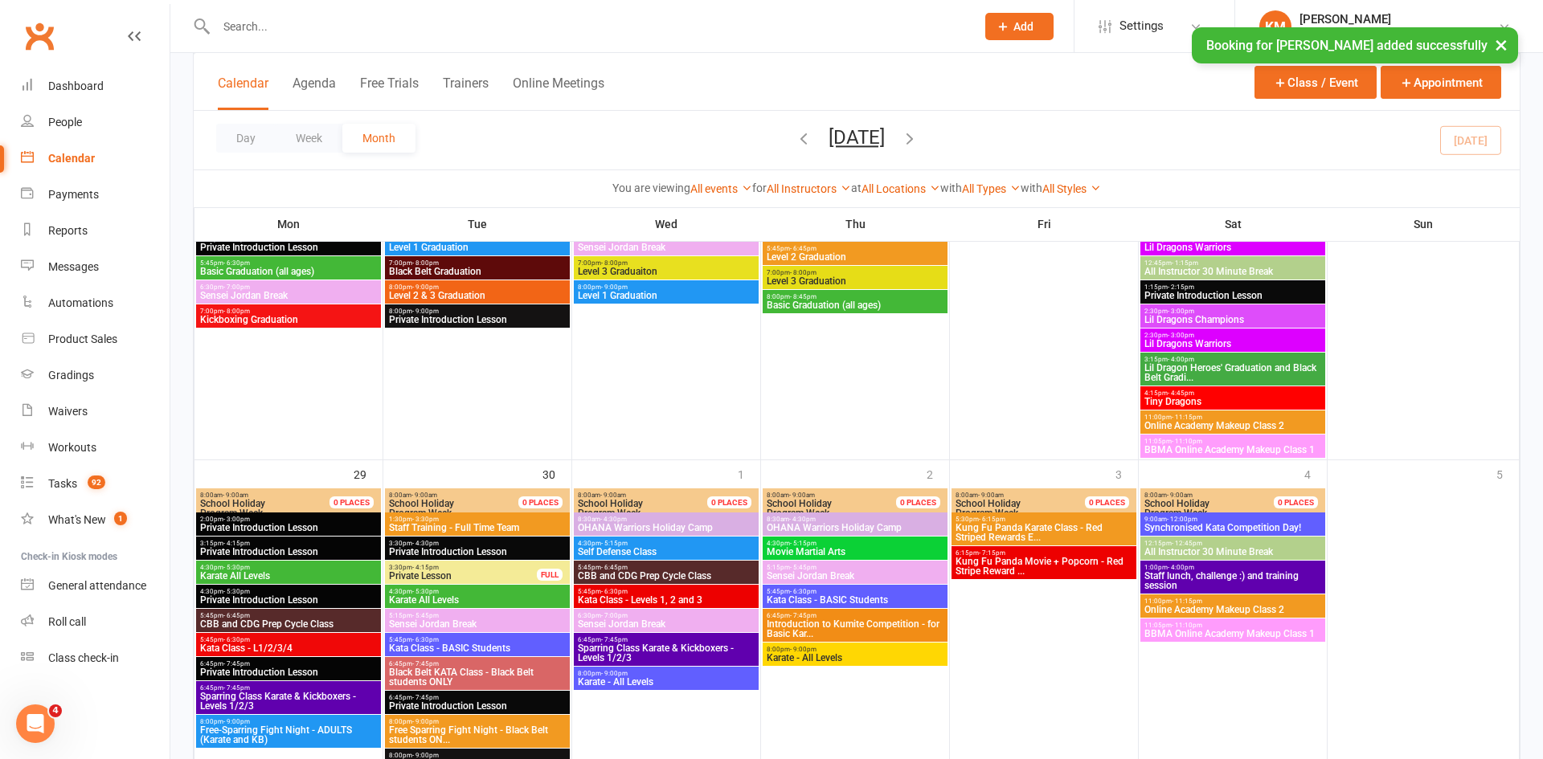
click at [1030, 566] on span "Kung Fu Panda Movie + Popcorn - Red Stripe Reward ..." at bounding box center [1044, 566] width 178 height 19
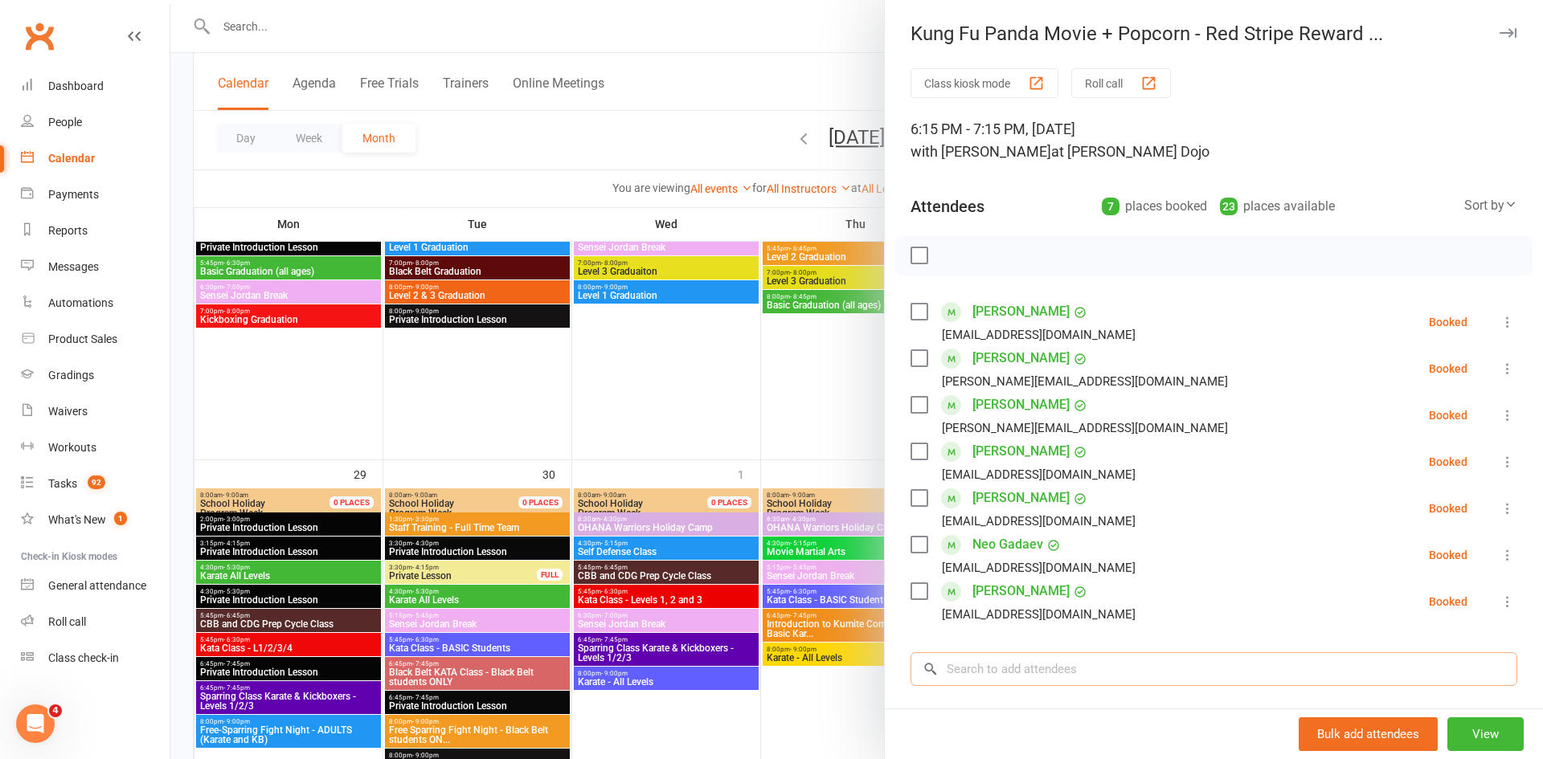
click at [1026, 663] on input "search" at bounding box center [1213, 669] width 607 height 34
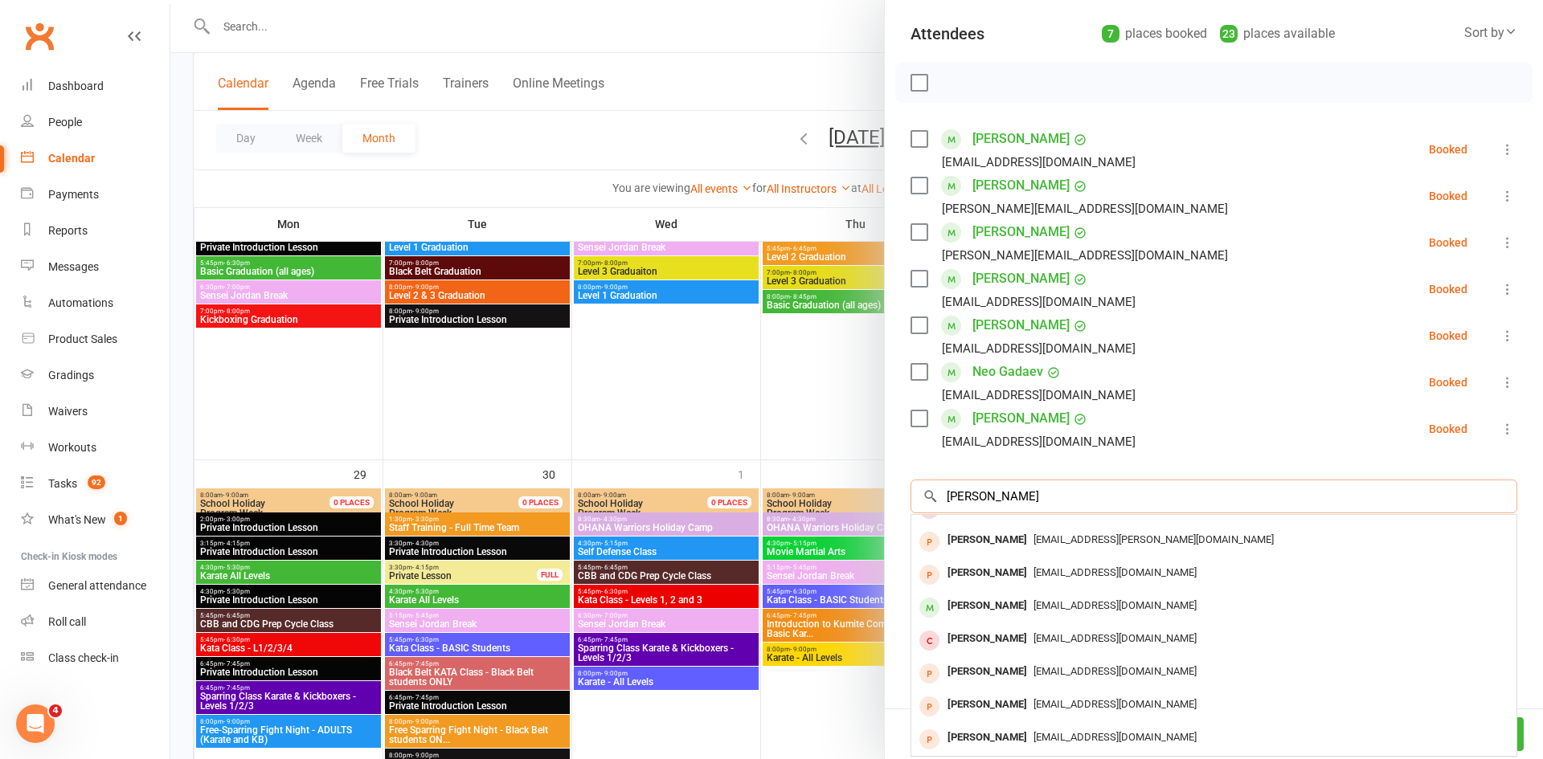
scroll to position [176, 0]
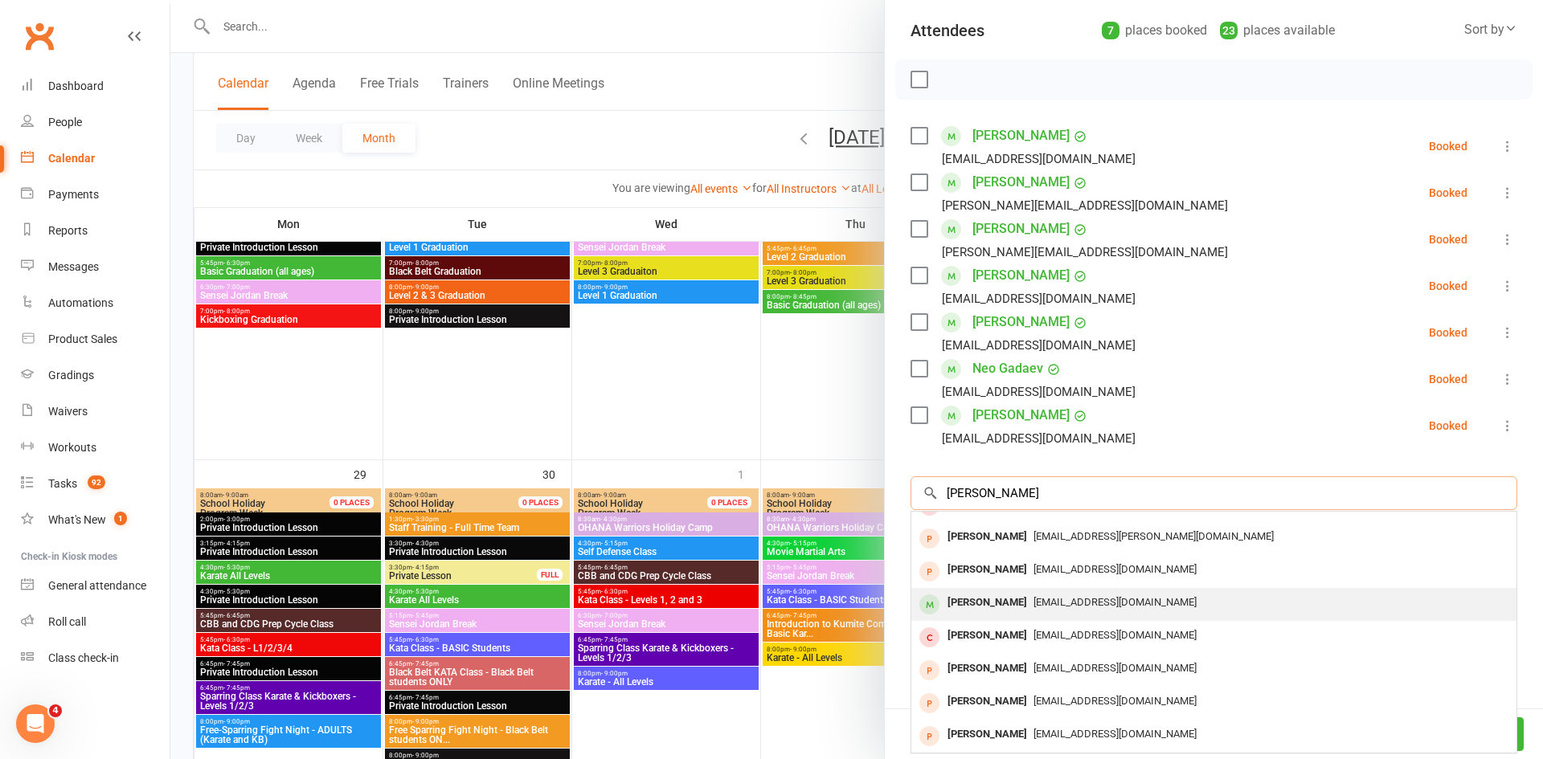
type input "neil"
click at [1004, 599] on div "Neil Sudarshan" at bounding box center [987, 602] width 92 height 23
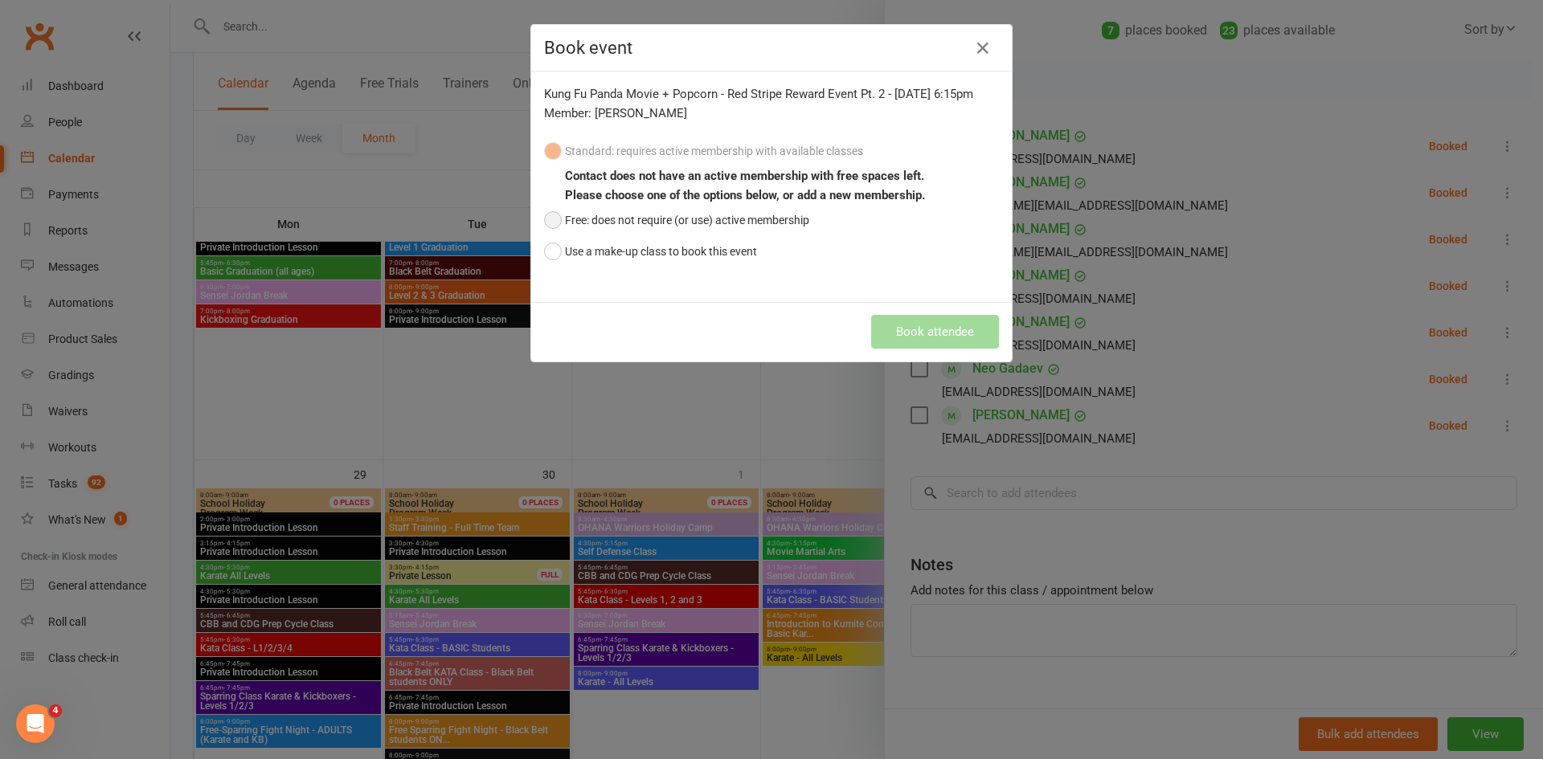
click at [804, 235] on button "Free: does not require (or use) active membership" at bounding box center [676, 220] width 265 height 31
click at [925, 349] on button "Book attendee" at bounding box center [935, 332] width 128 height 34
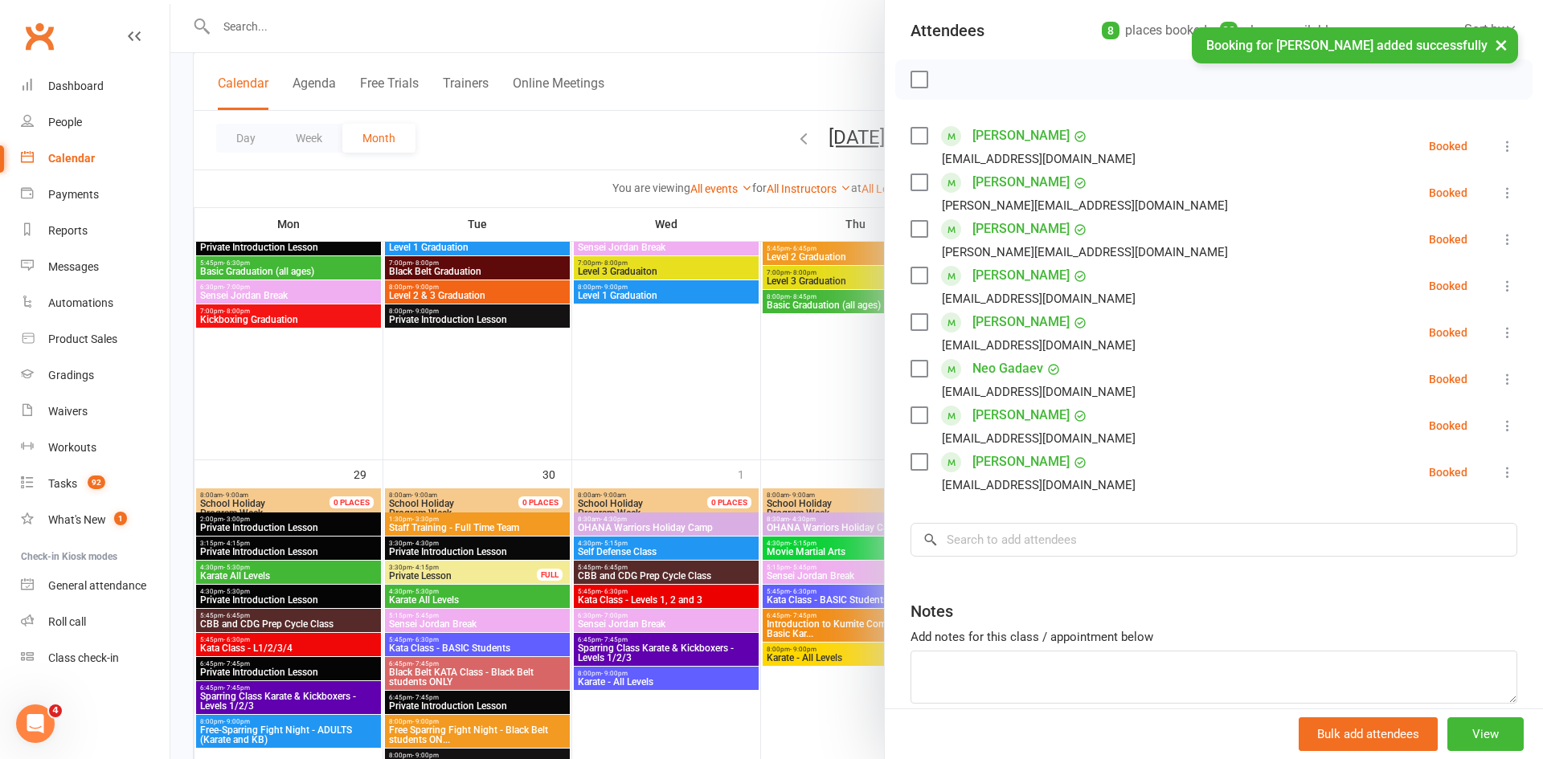
click at [1000, 464] on link "Neil Sudarshan" at bounding box center [1020, 462] width 97 height 26
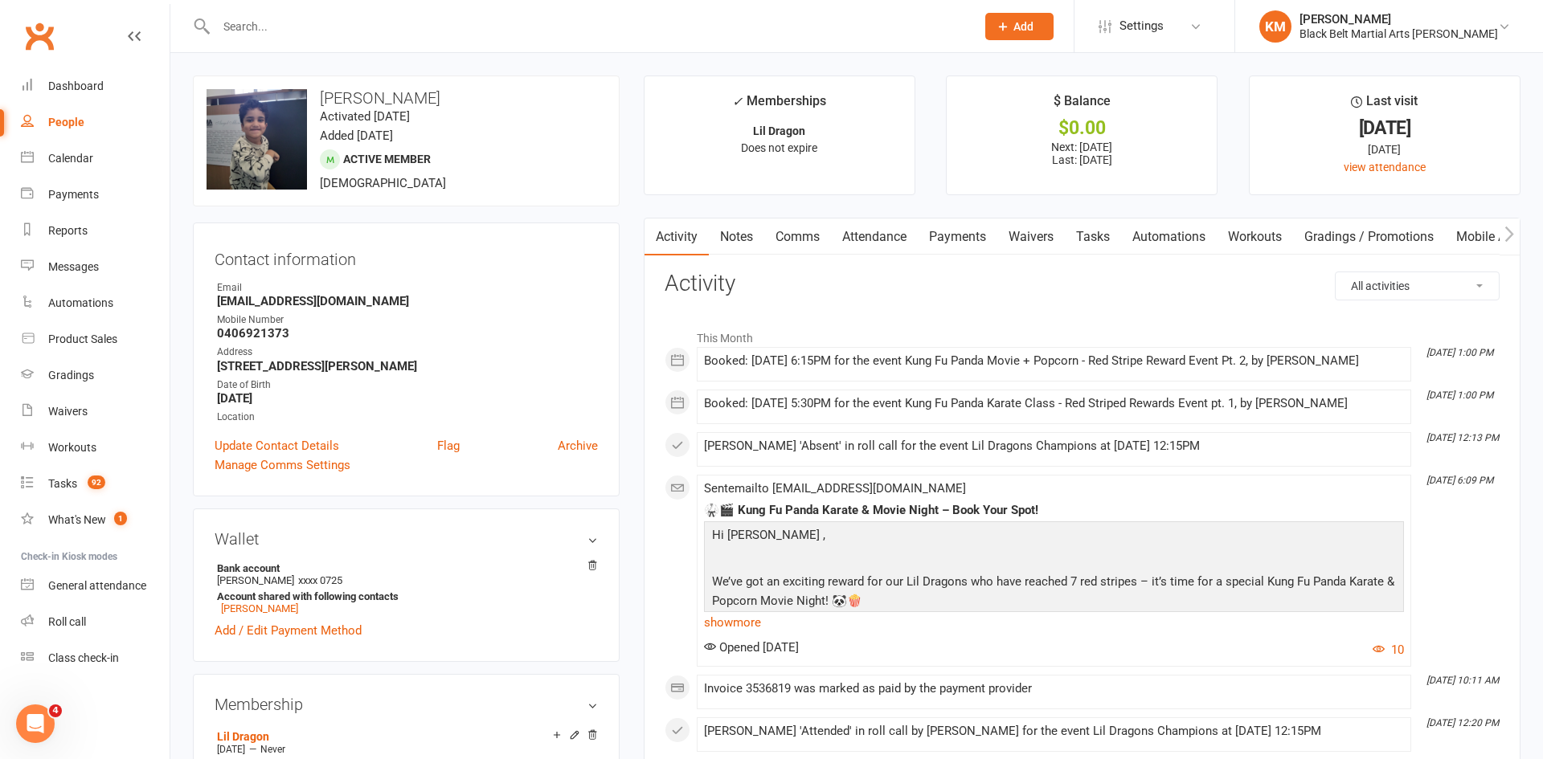
click at [767, 227] on link "Comms" at bounding box center [797, 237] width 67 height 37
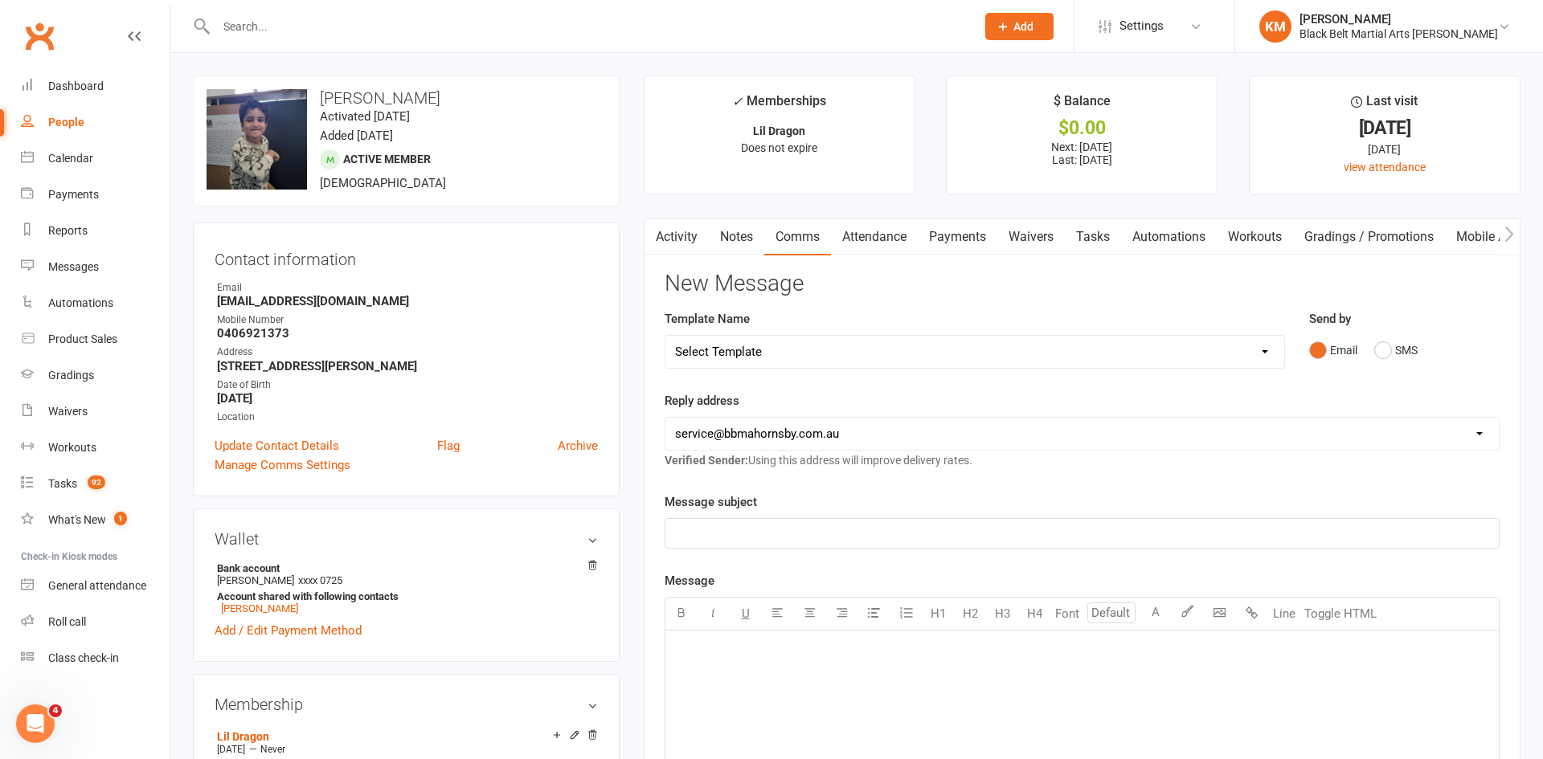
click at [906, 350] on select "Select Template [Email] Attendance follow up during HSC study period [Email] Aw…" at bounding box center [974, 352] width 619 height 32
select select "17"
click at [665, 336] on select "Select Template [Email] Attendance follow up during HSC study period [Email] Aw…" at bounding box center [974, 352] width 619 height 32
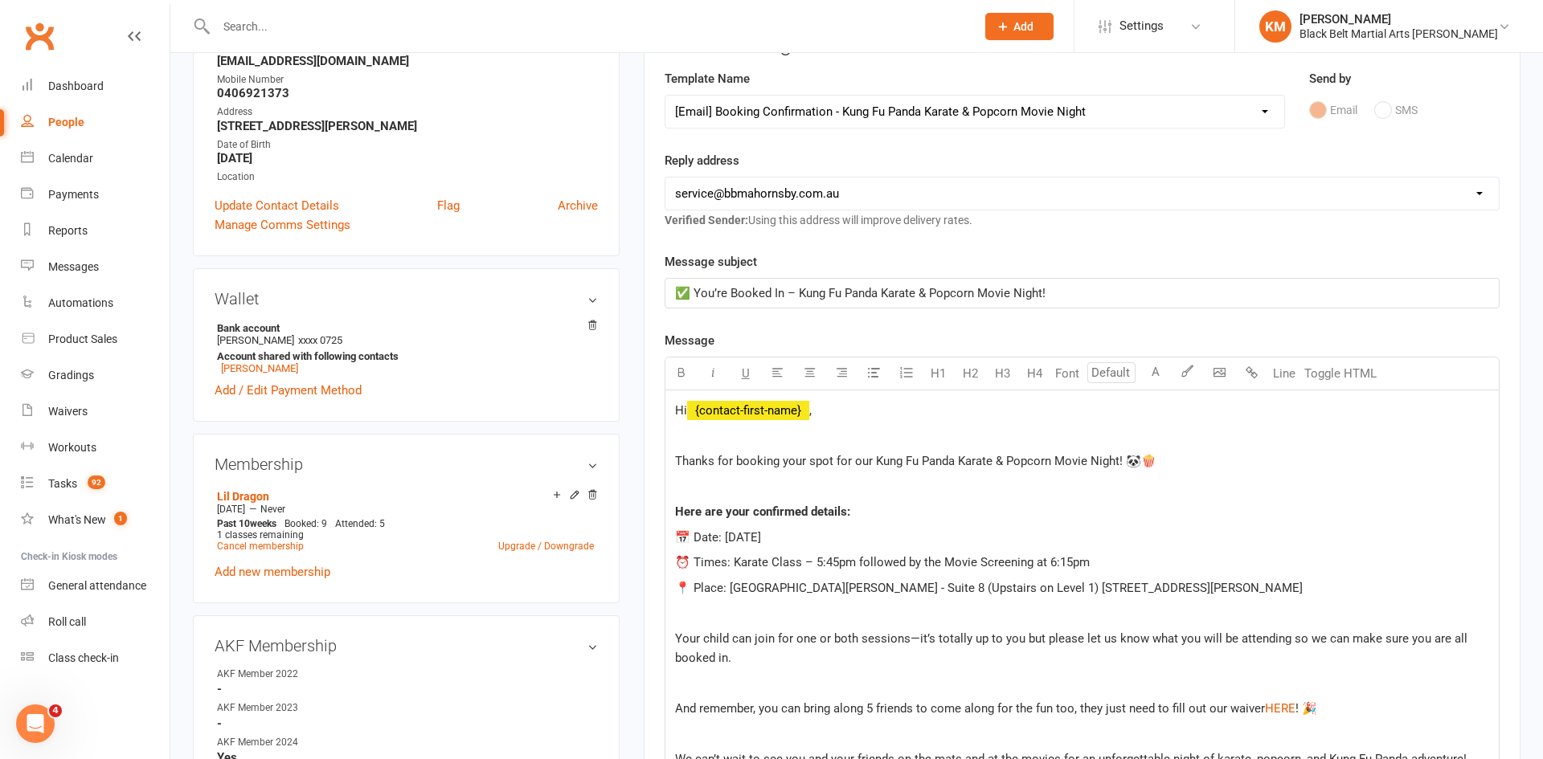
scroll to position [244, 0]
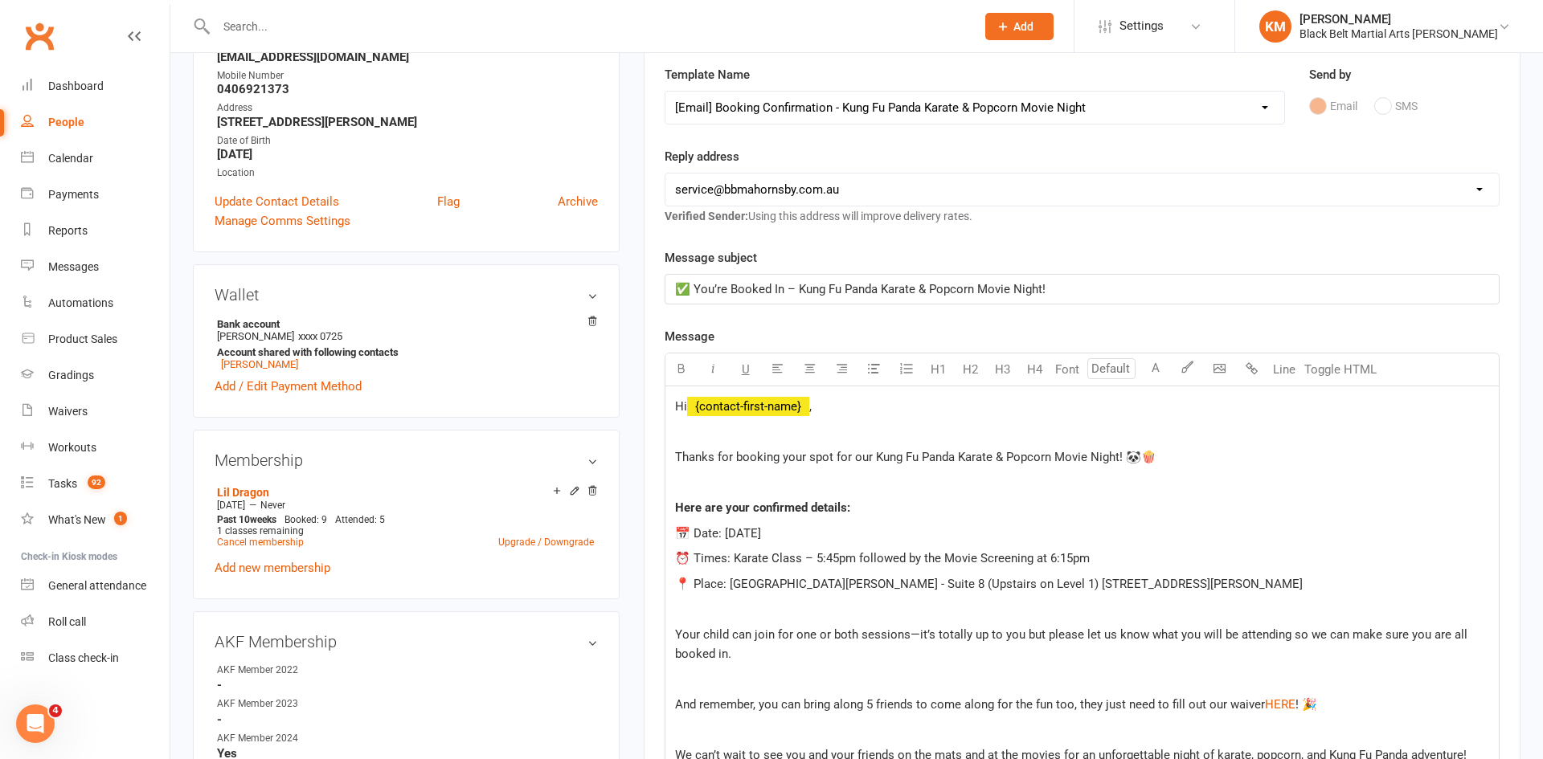
click at [836, 561] on span "⏰ Times: Karate Class – 5:45pm followed by the Movie Screening at 6:15pm" at bounding box center [882, 558] width 415 height 14
click at [876, 567] on p "⏰ Times: Karate Class – 5:30pm followed by the Movie Screening at 6:15pm" at bounding box center [1082, 558] width 814 height 19
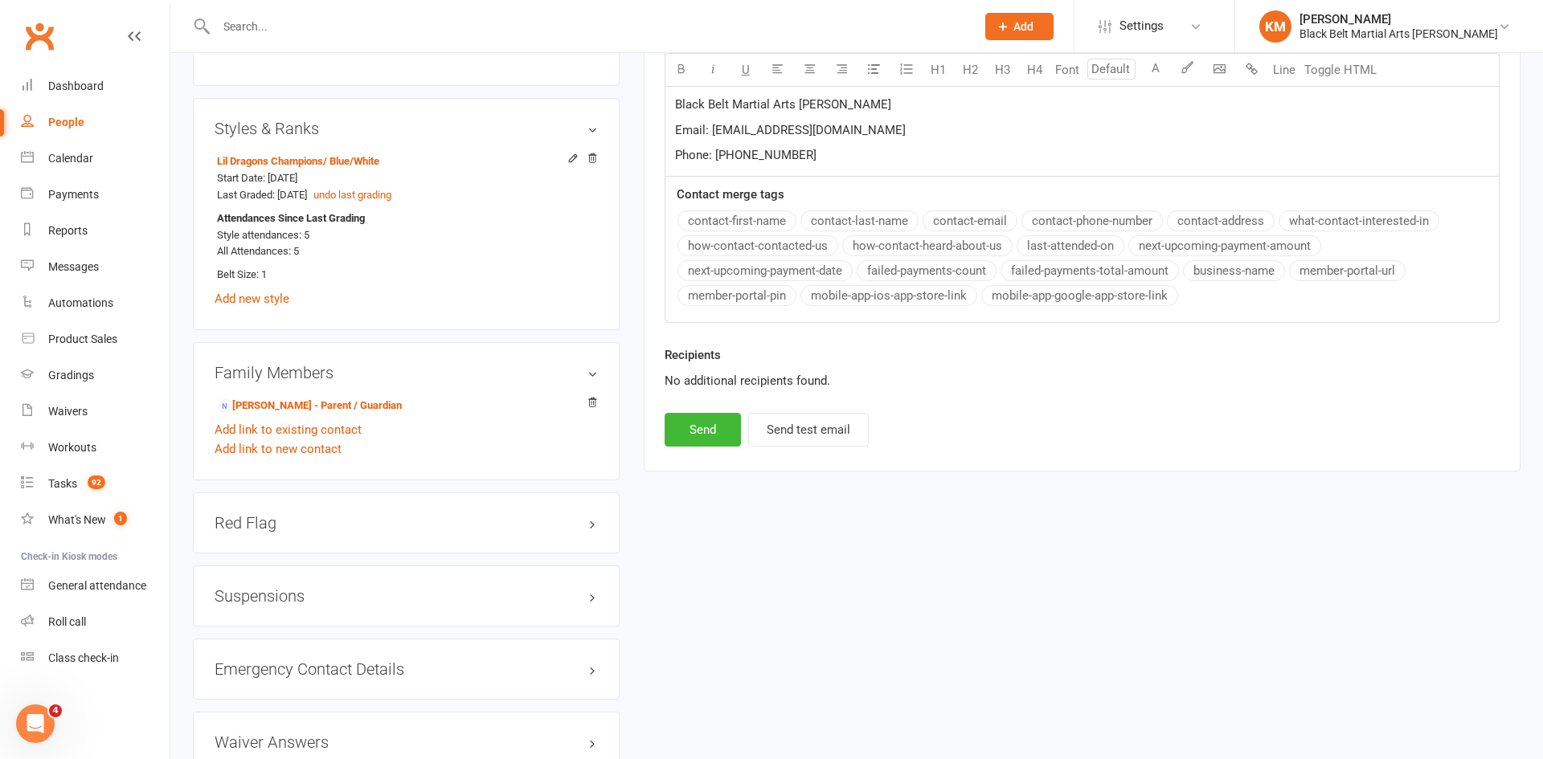
scroll to position [1061, 0]
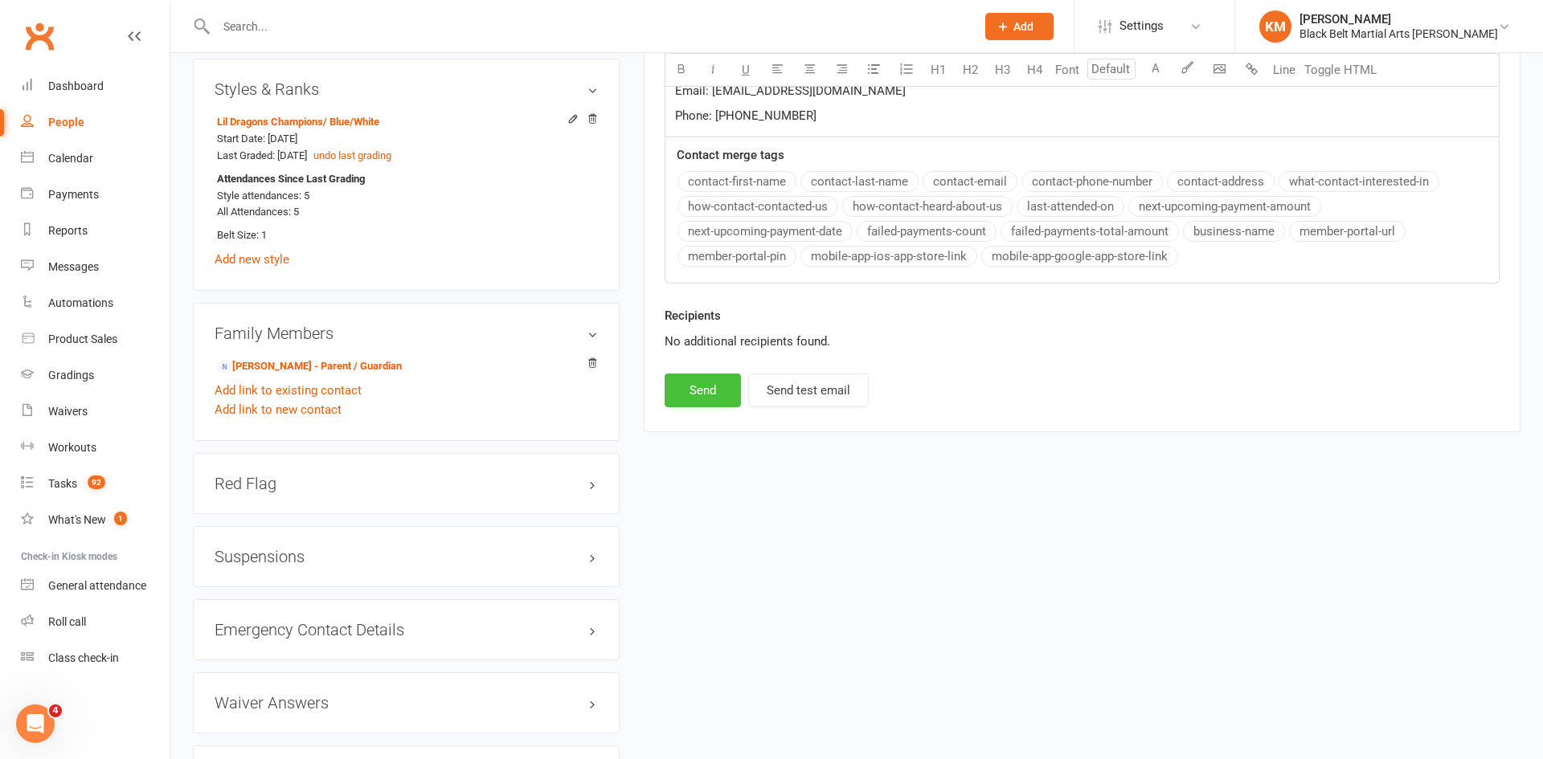
click at [701, 388] on button "Send" at bounding box center [703, 391] width 76 height 34
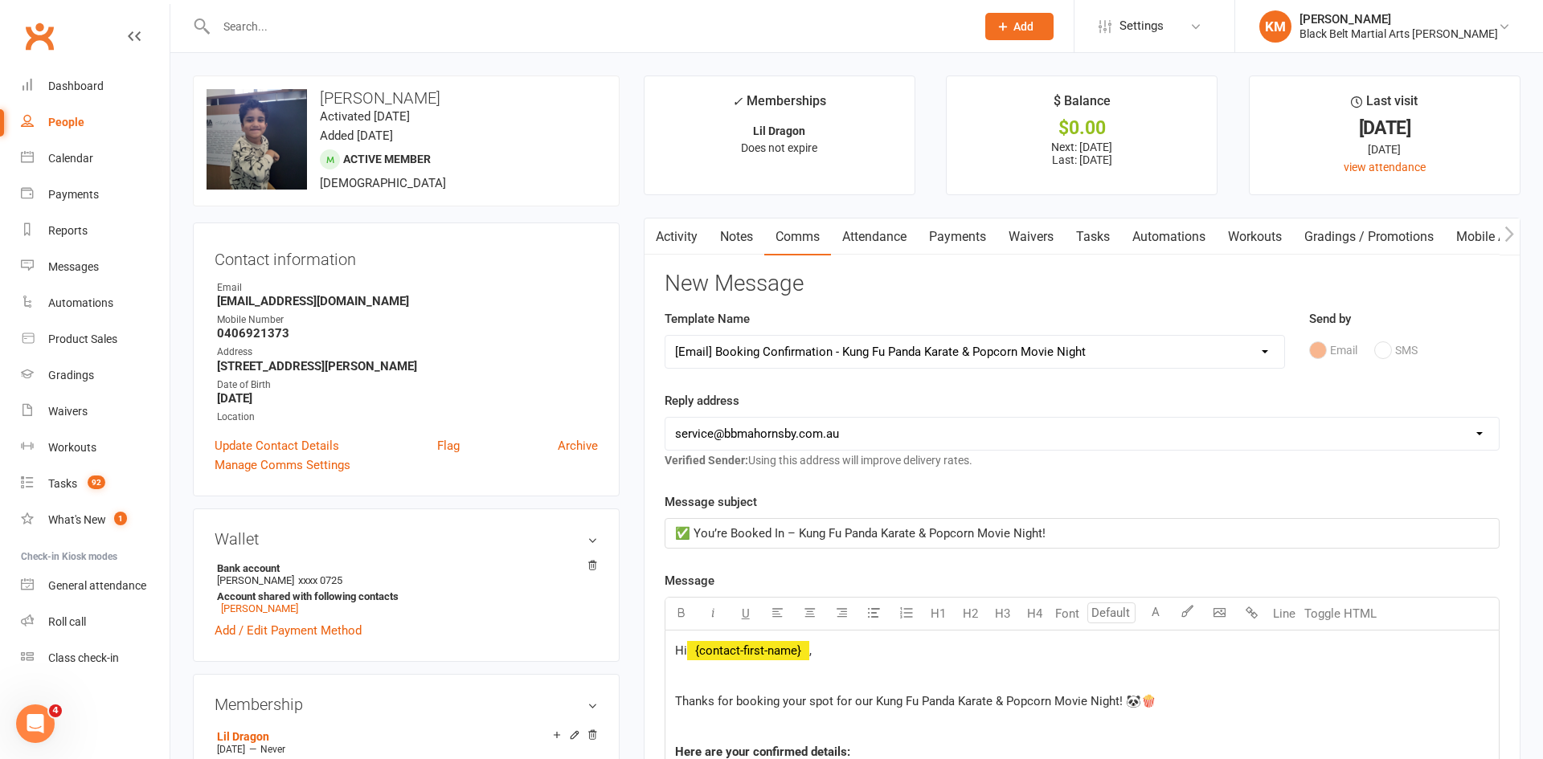
select select
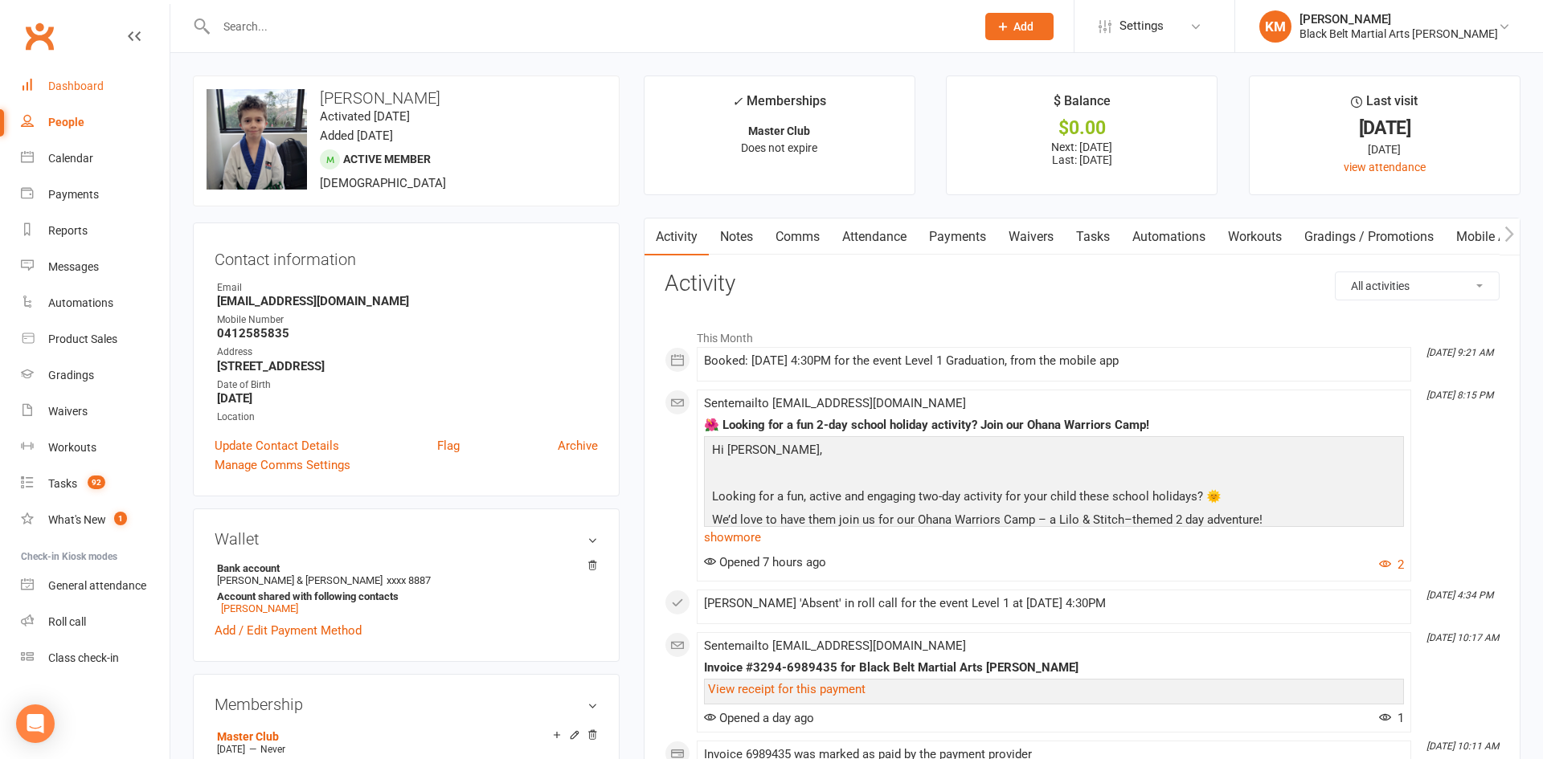
click at [80, 77] on link "Dashboard" at bounding box center [95, 86] width 149 height 36
